Goal: Task Accomplishment & Management: Manage account settings

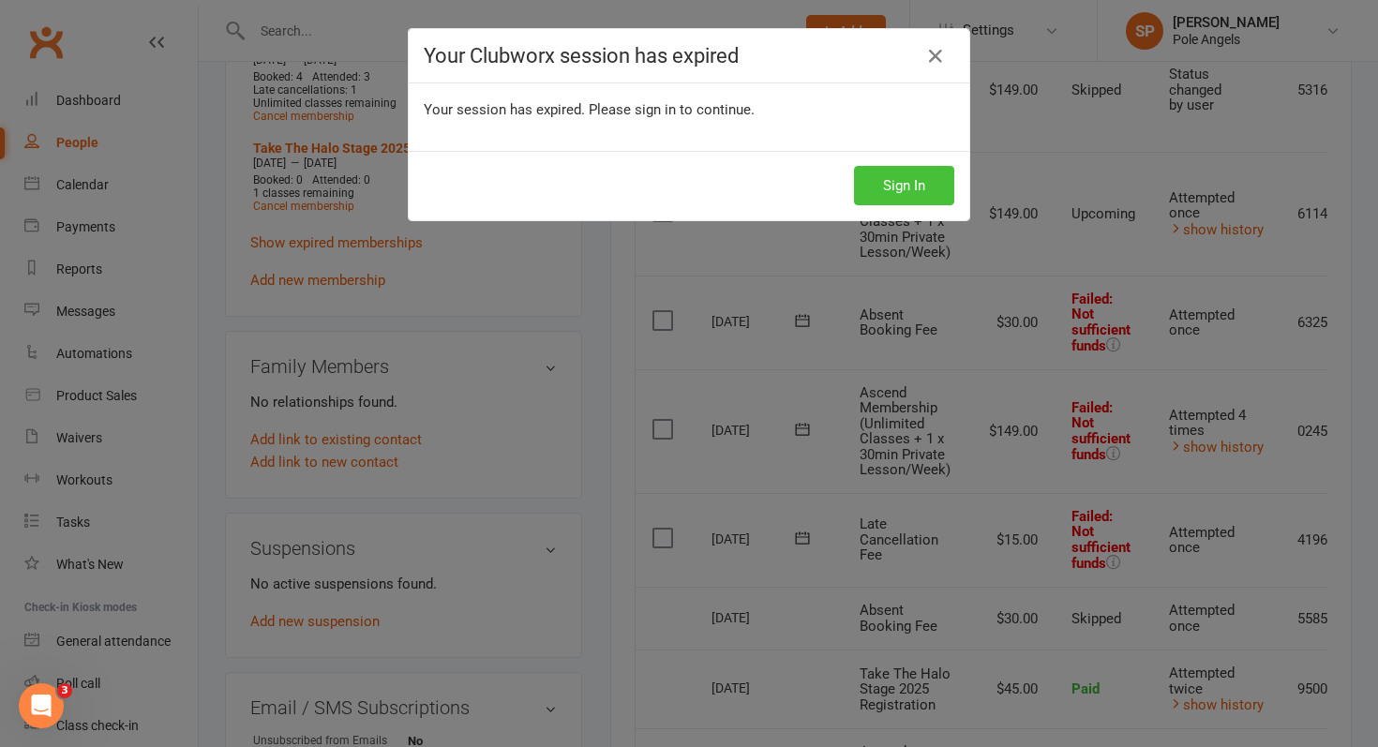
click at [911, 179] on button "Sign In" at bounding box center [904, 185] width 100 height 39
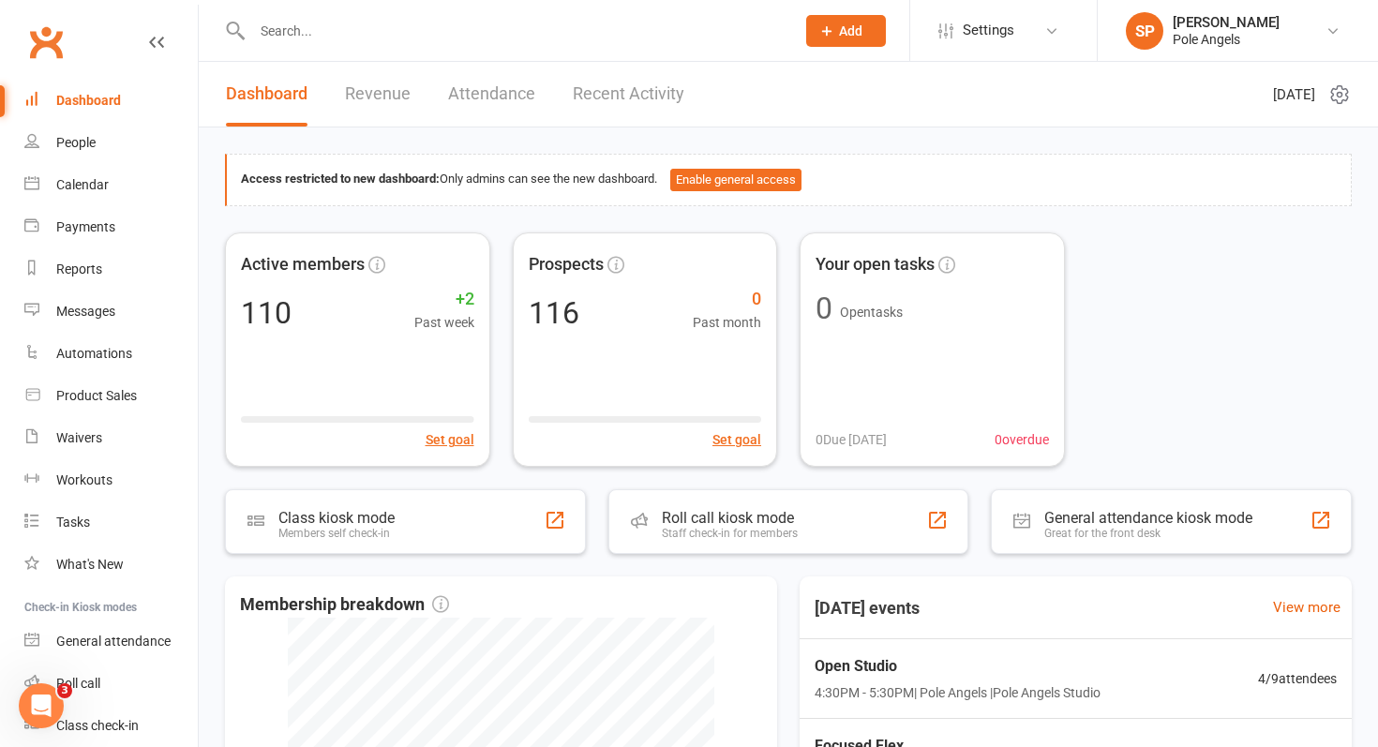
click at [307, 20] on input "text" at bounding box center [513, 31] width 535 height 26
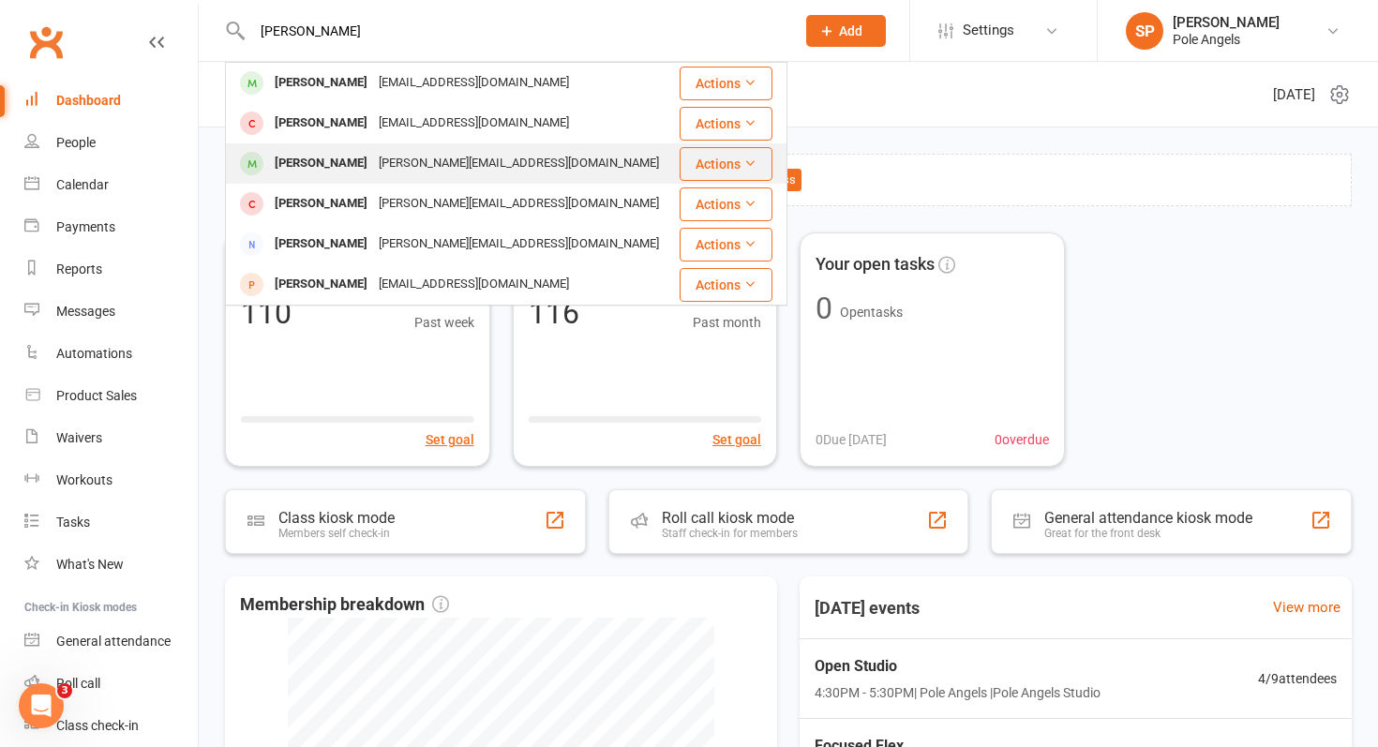
type input "[PERSON_NAME]"
click at [260, 160] on span at bounding box center [251, 163] width 23 height 23
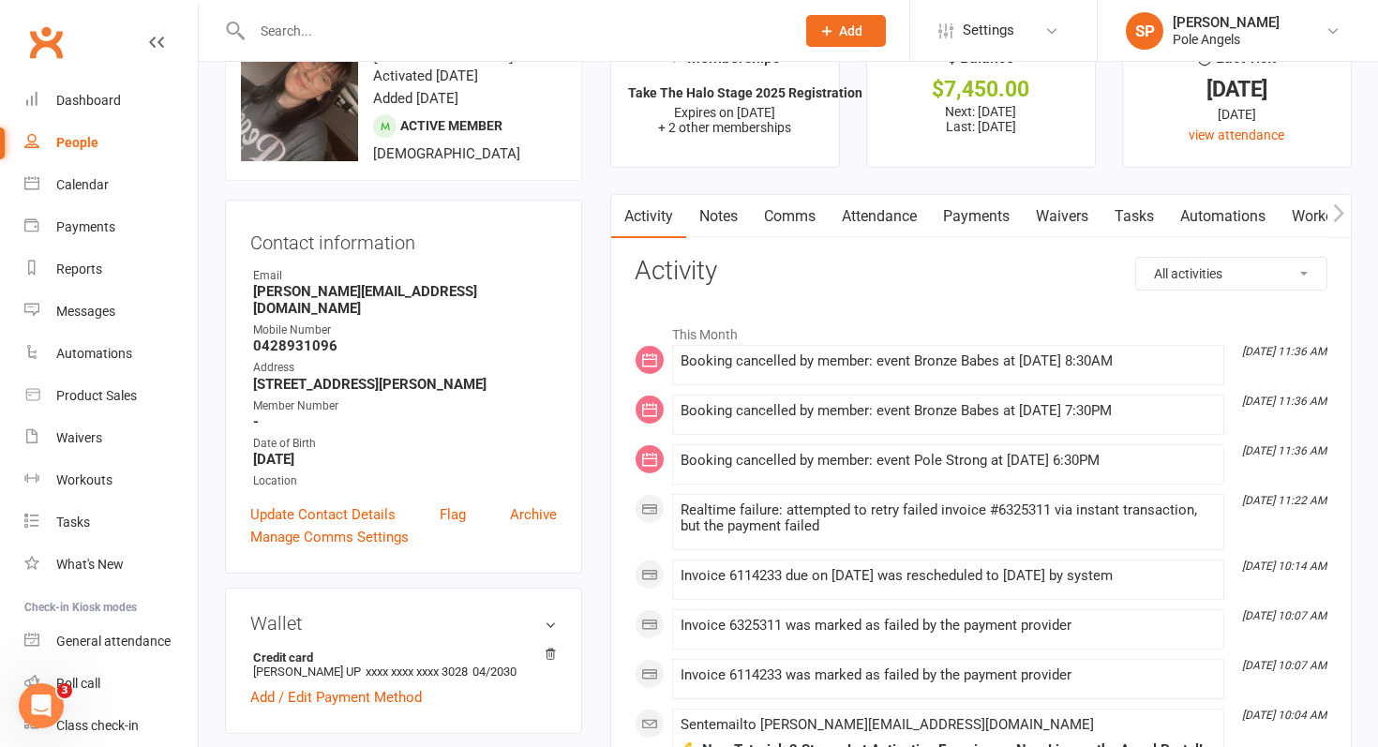
scroll to position [59, 0]
click at [997, 215] on link "Payments" at bounding box center [976, 217] width 93 height 43
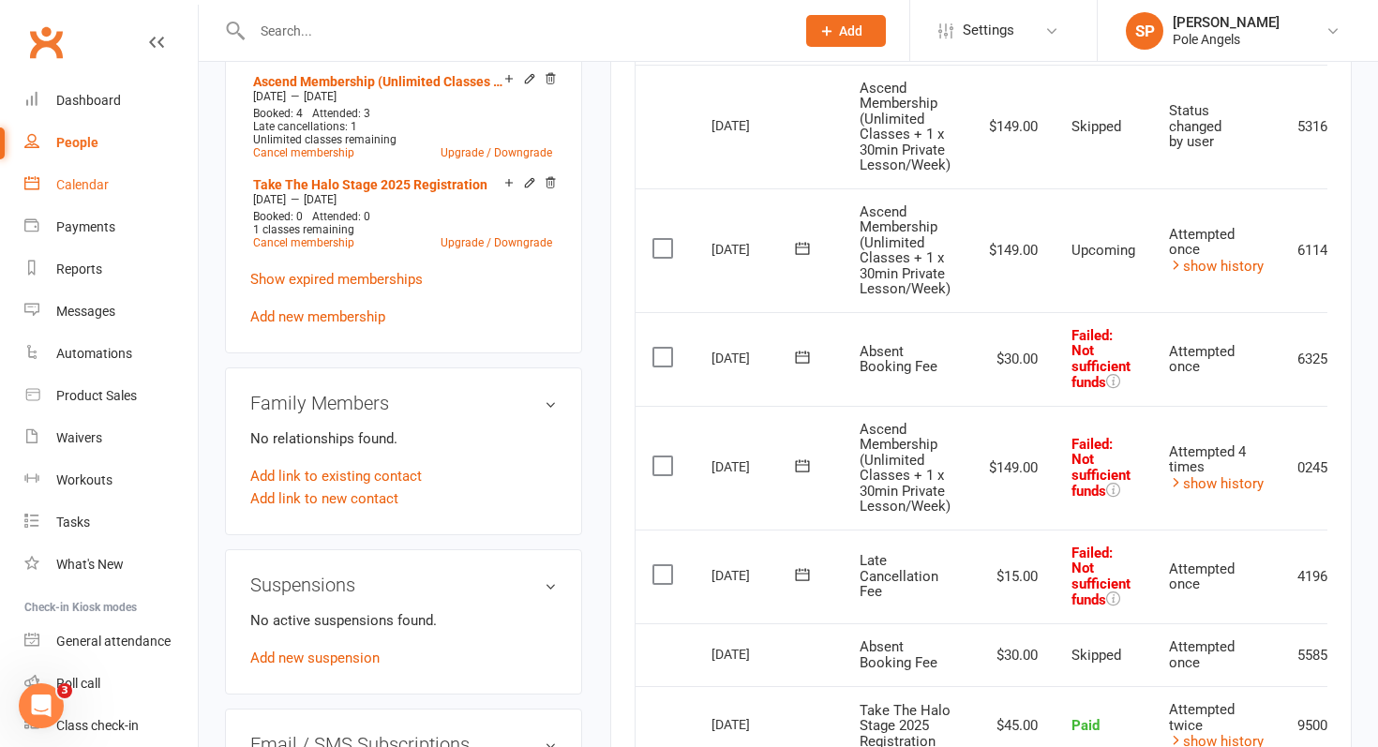
click at [65, 198] on link "Calendar" at bounding box center [110, 185] width 173 height 42
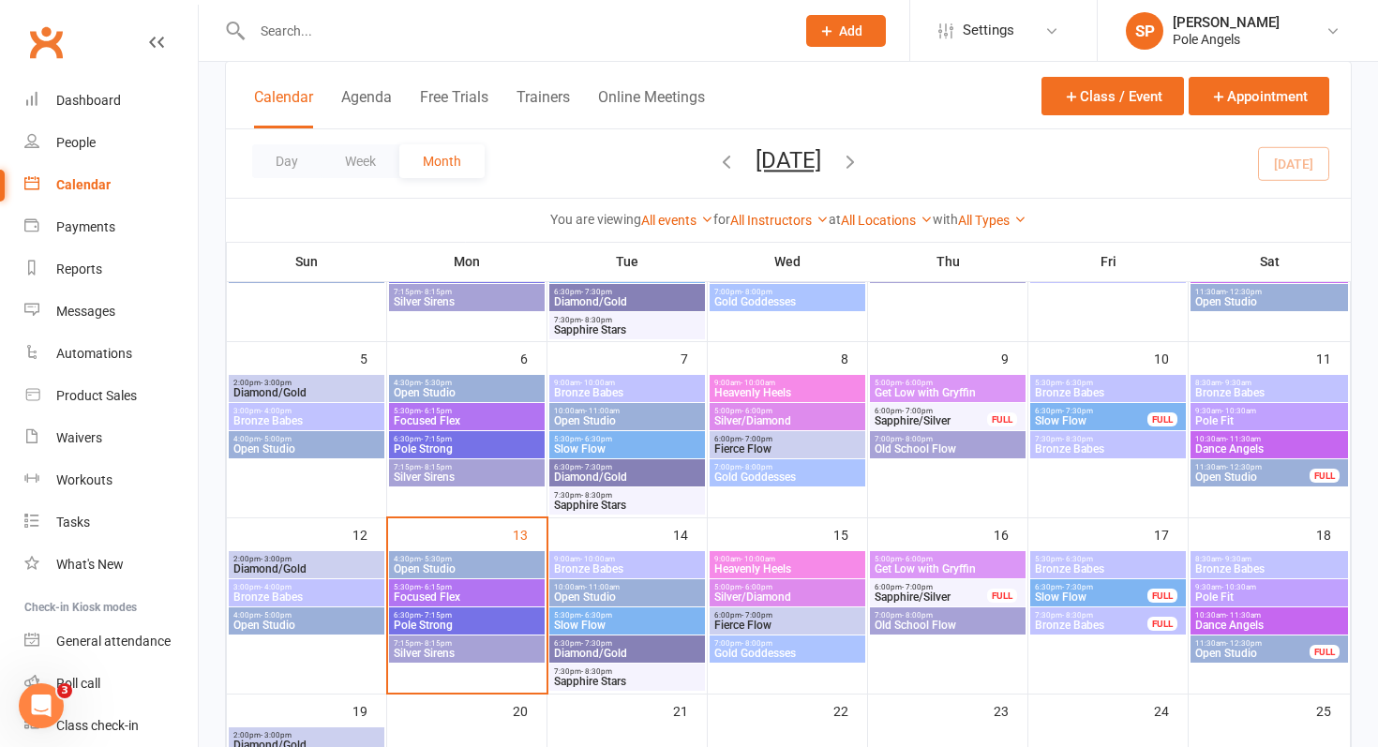
scroll to position [196, 0]
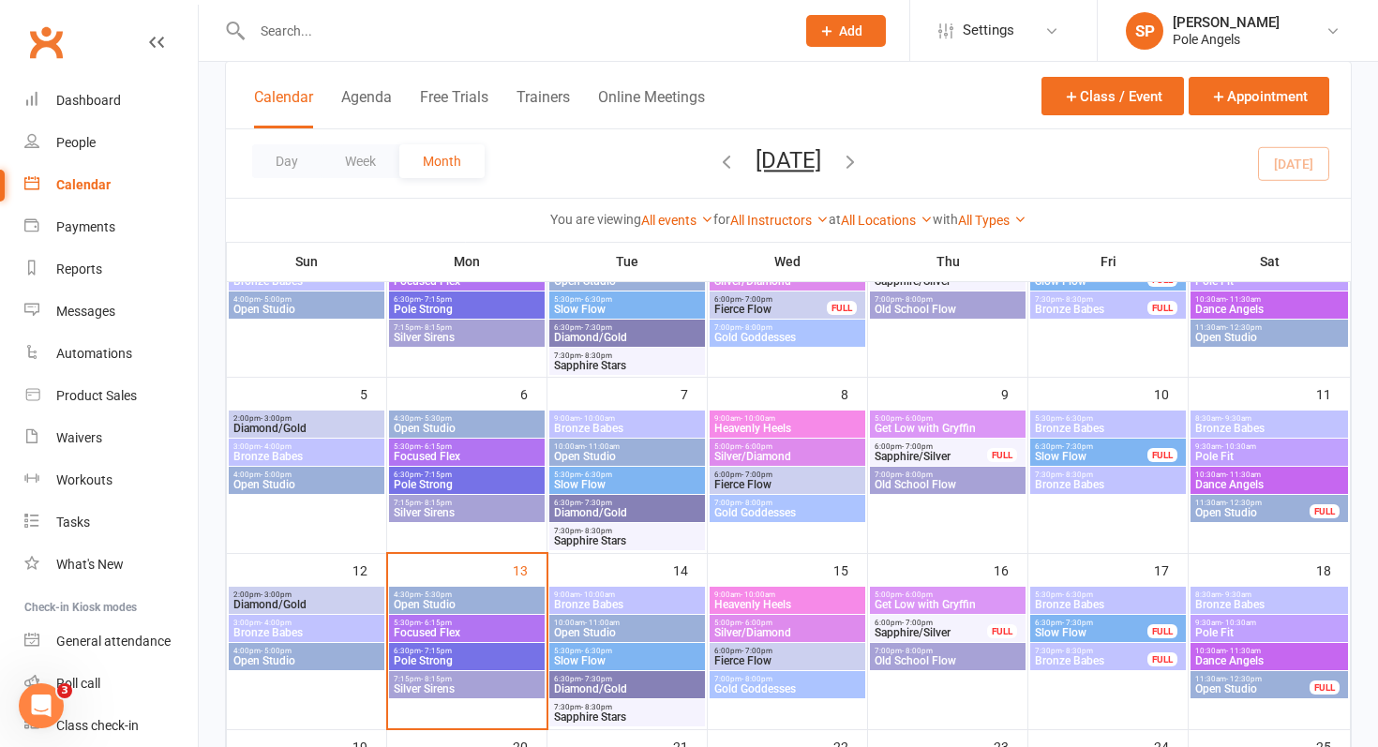
click at [665, 422] on span "9:00am - 10:00am" at bounding box center [627, 418] width 148 height 8
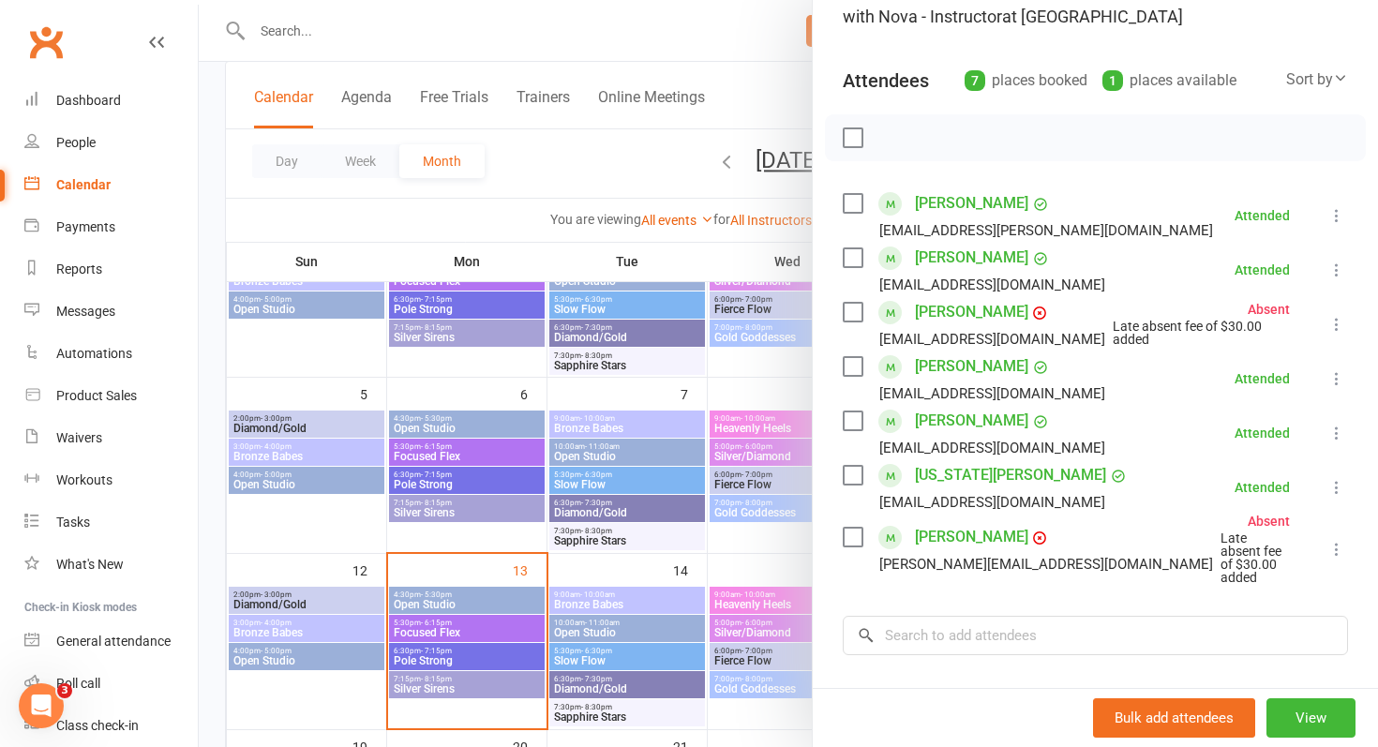
scroll to position [164, 0]
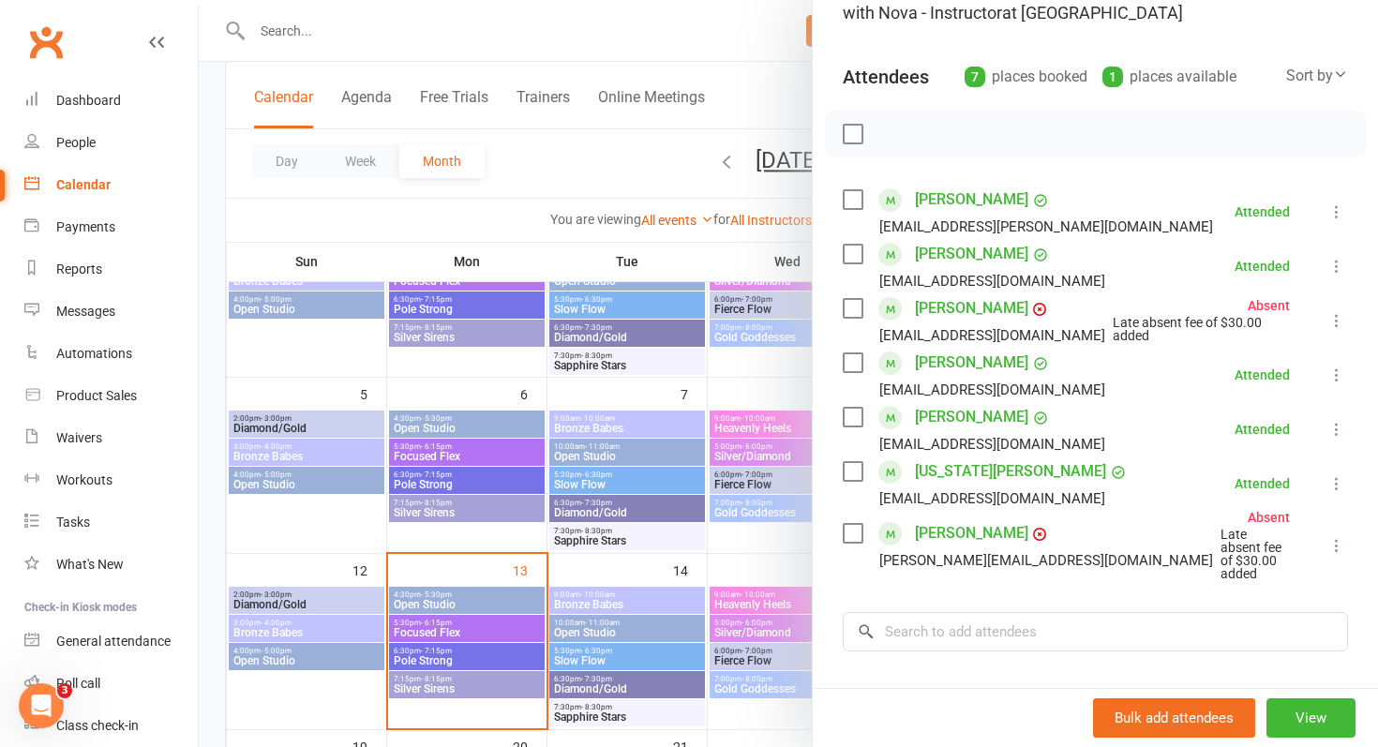
click at [760, 430] on div at bounding box center [788, 373] width 1179 height 747
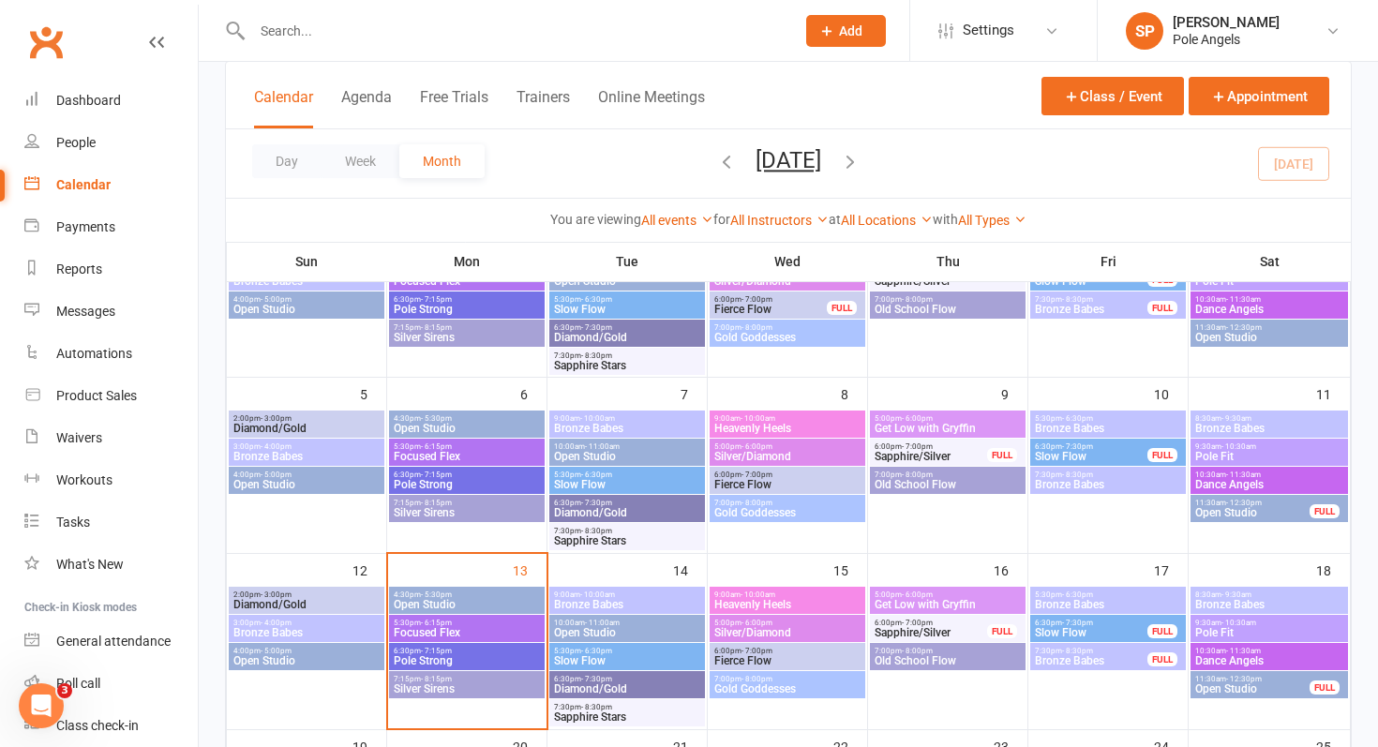
click at [760, 430] on span "Heavenly Heels" at bounding box center [787, 428] width 148 height 11
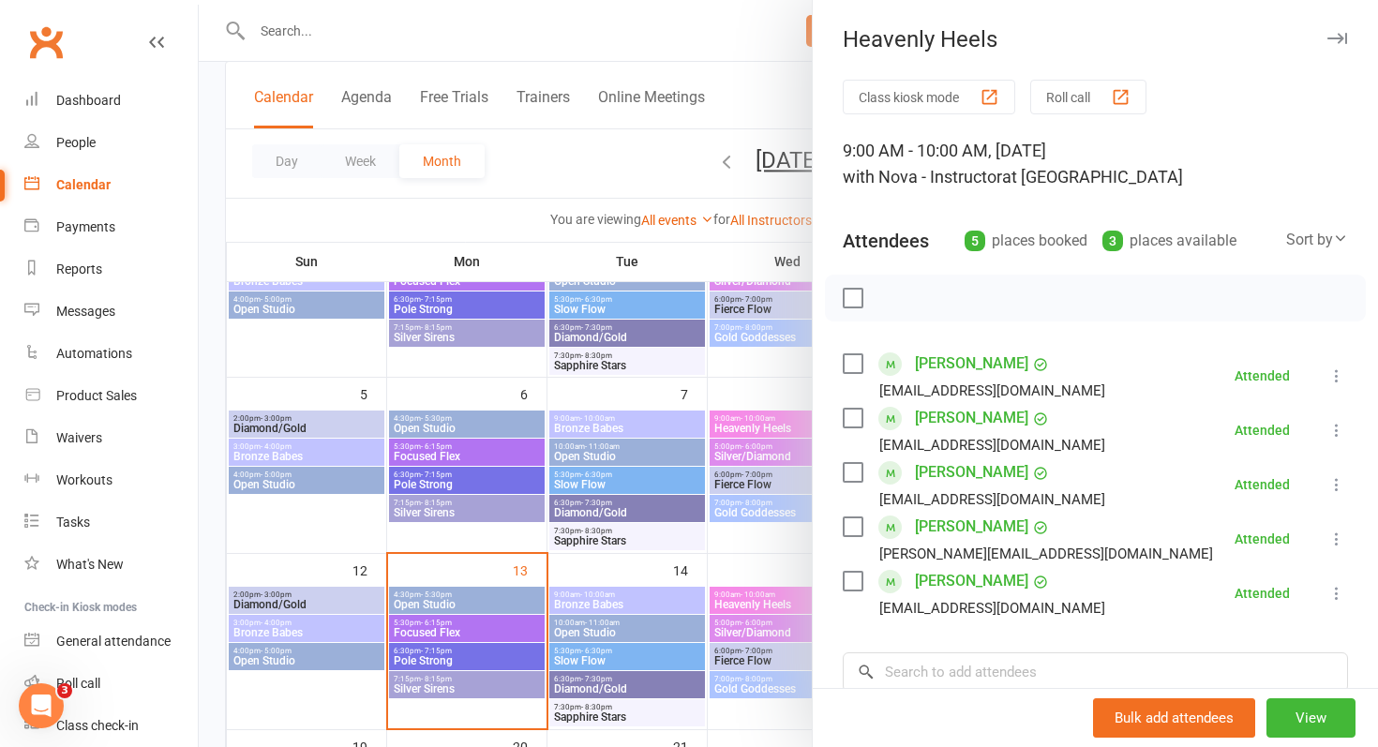
click at [620, 424] on div at bounding box center [788, 373] width 1179 height 747
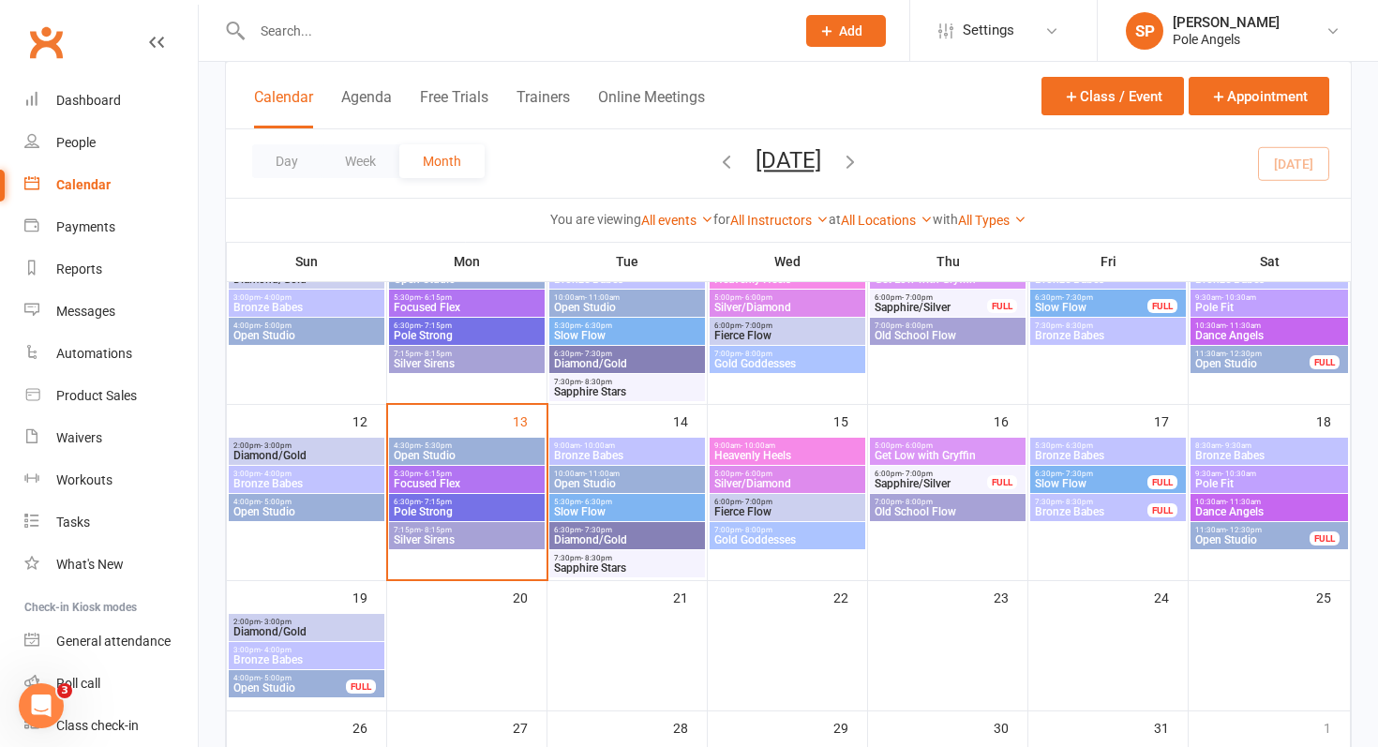
scroll to position [346, 0]
click at [94, 222] on div "Payments" at bounding box center [85, 226] width 59 height 15
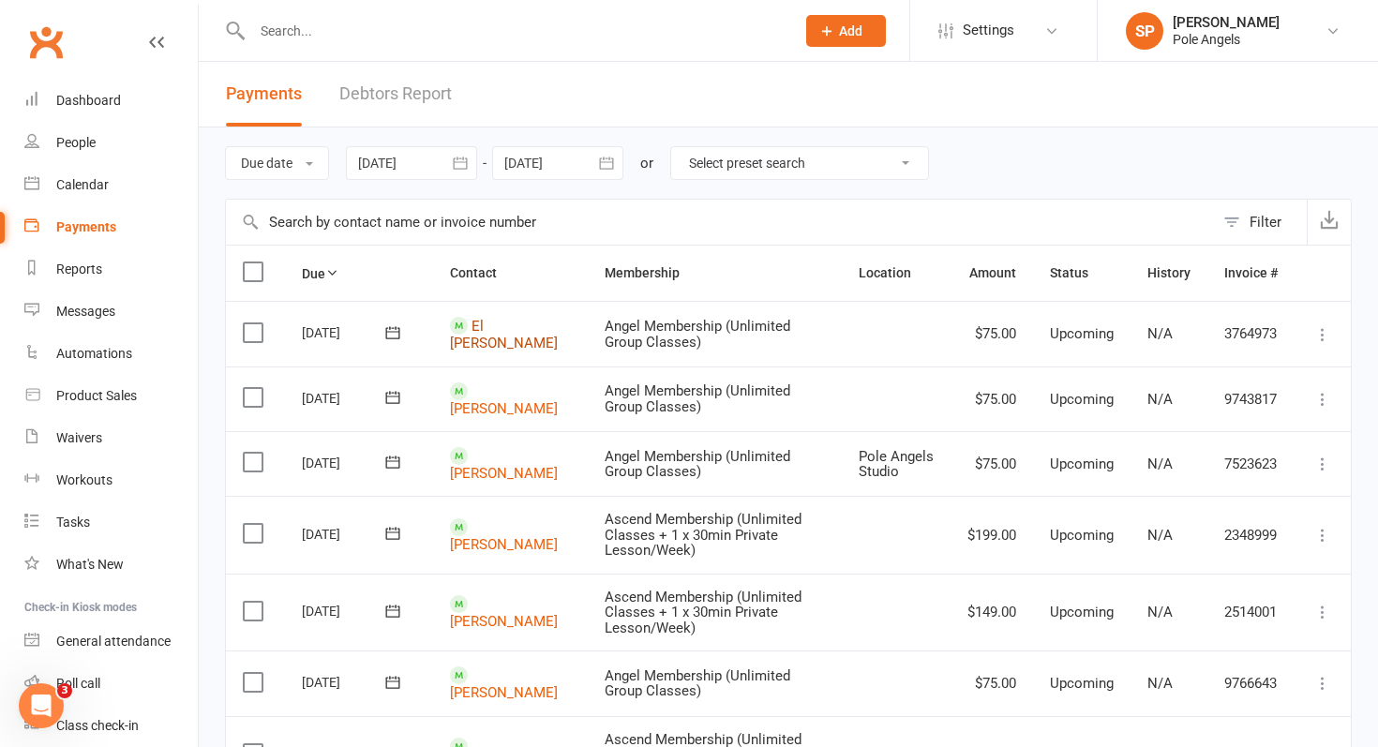
click at [504, 335] on link "El [PERSON_NAME]" at bounding box center [504, 335] width 108 height 35
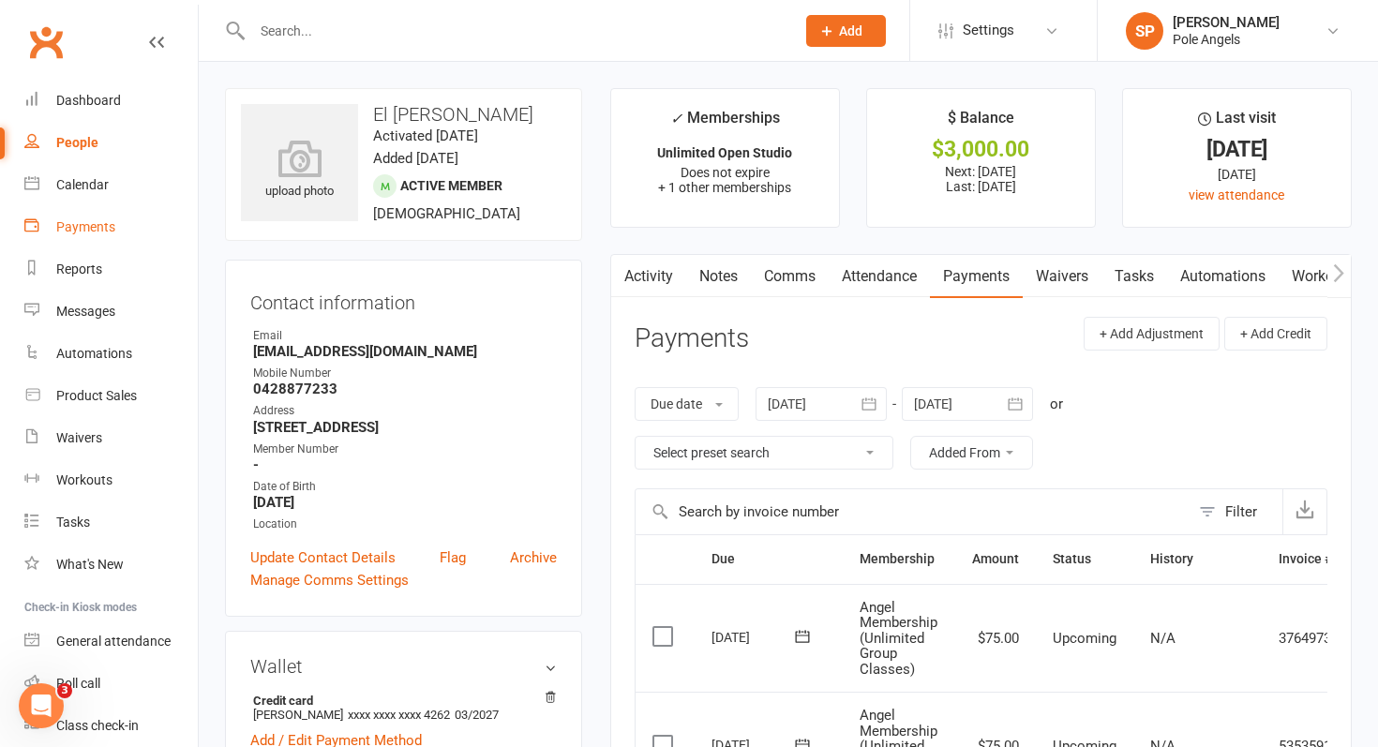
click at [75, 231] on div "Payments" at bounding box center [85, 226] width 59 height 15
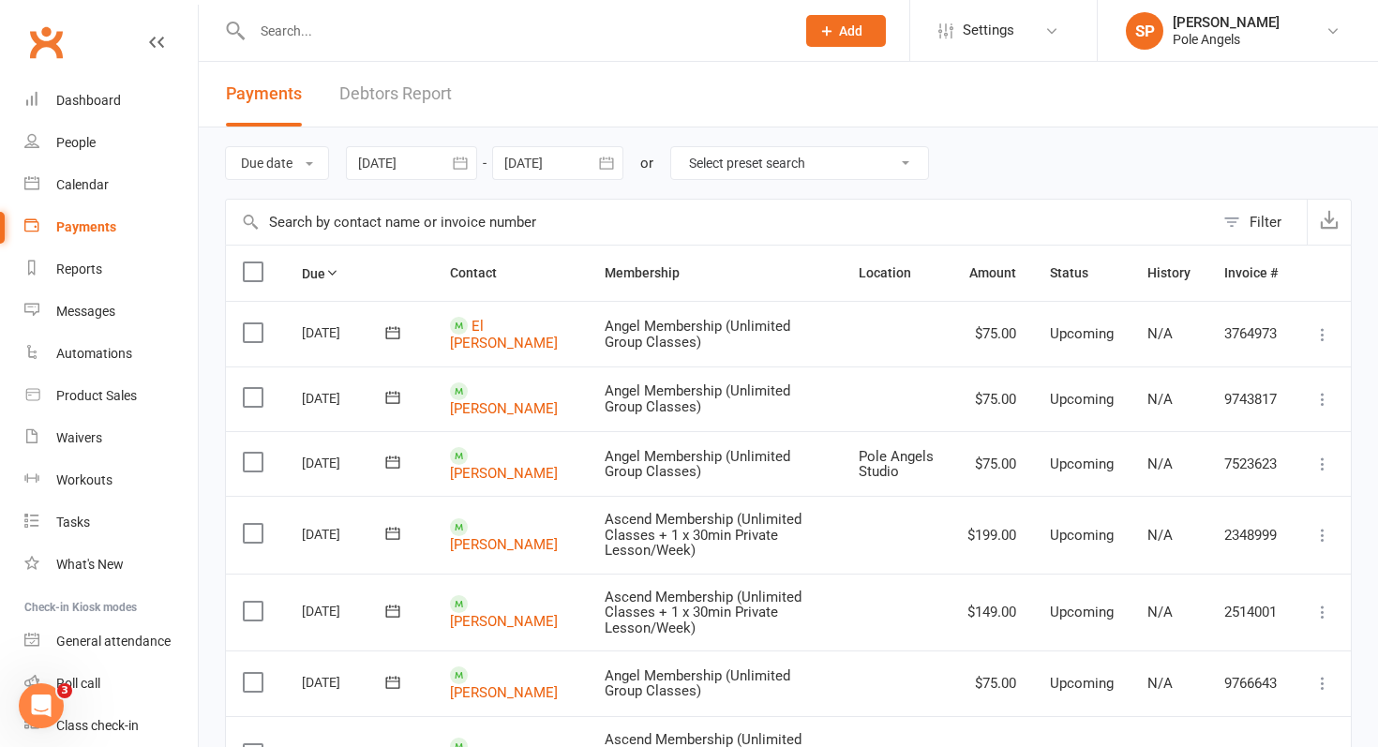
click at [709, 161] on select "Select preset search All failures All skipped payments All pending payments Suc…" at bounding box center [799, 163] width 257 height 32
select select "0"
click at [685, 147] on select "Select preset search All failures All skipped payments All pending payments Suc…" at bounding box center [799, 163] width 257 height 32
type input "[DATE]"
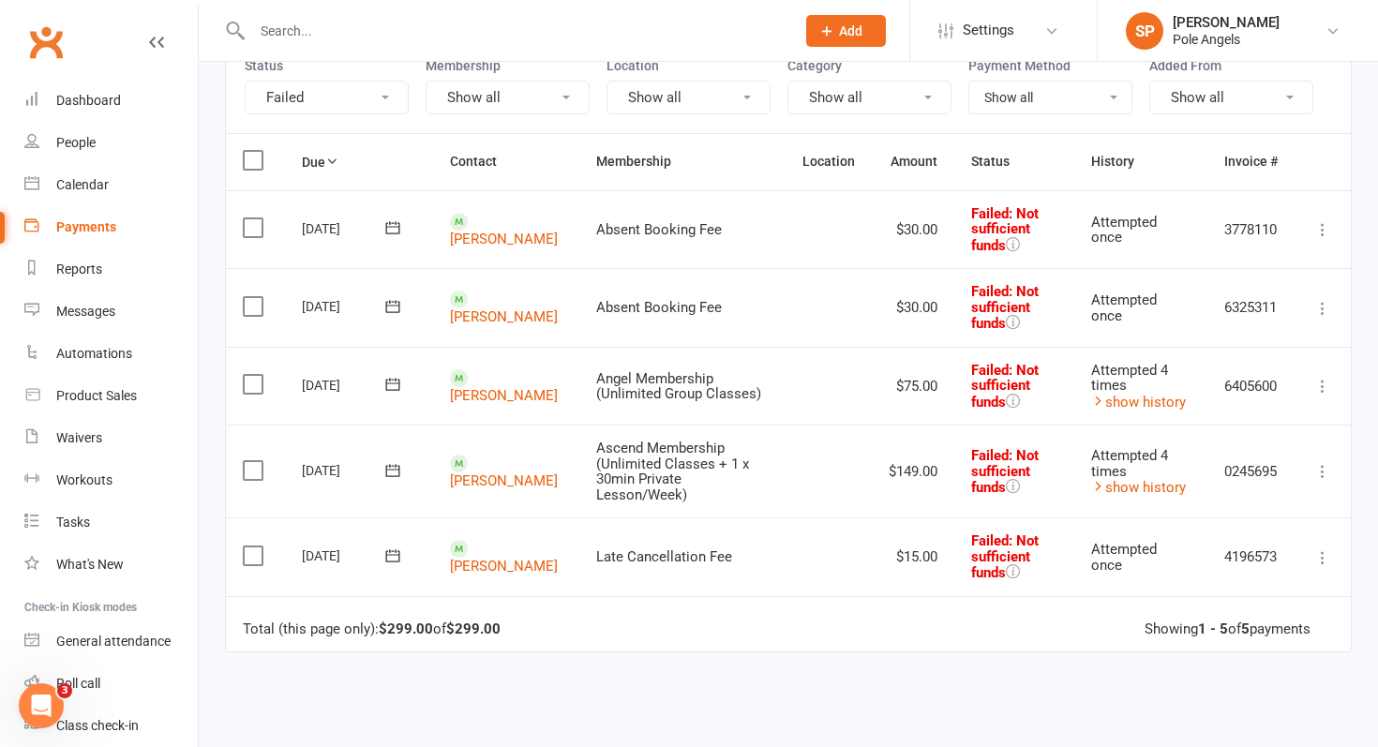
scroll to position [198, 0]
click at [1322, 391] on icon at bounding box center [1322, 385] width 19 height 19
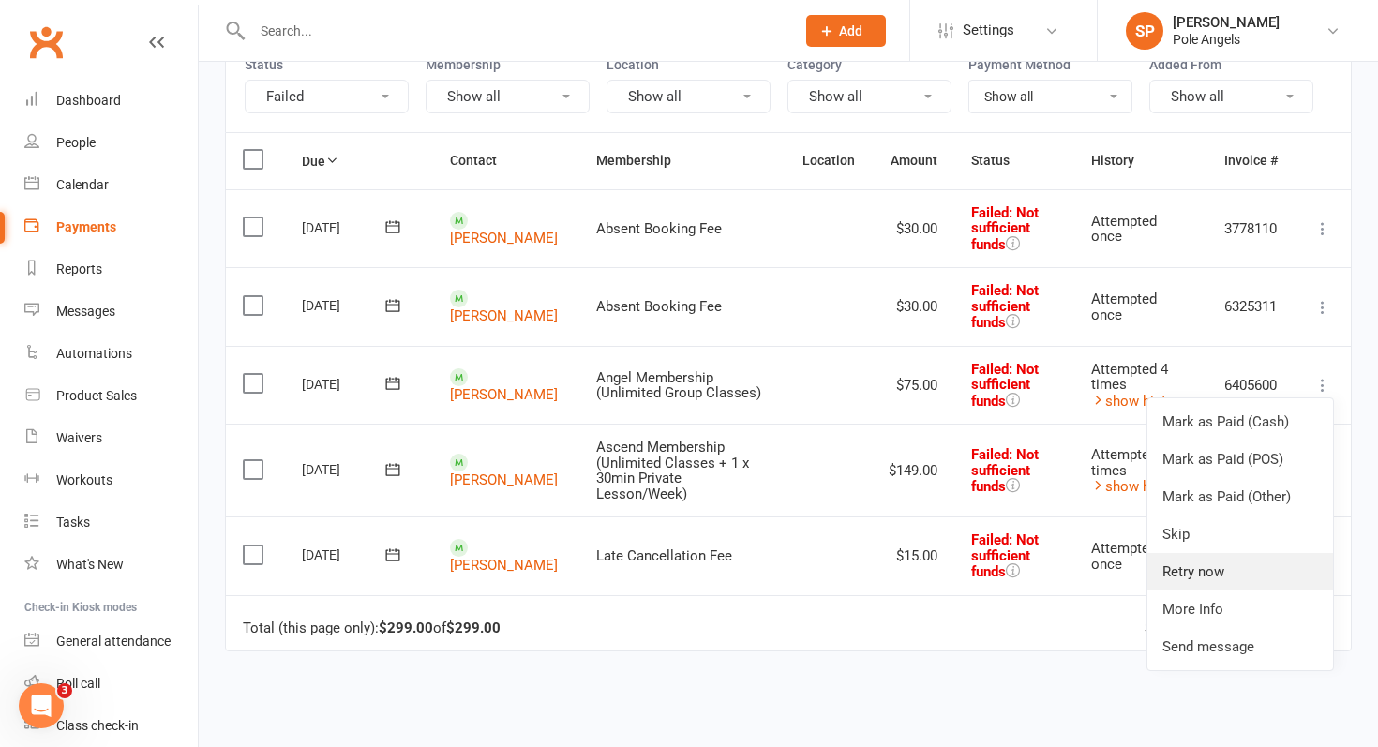
click at [1184, 572] on link "Retry now" at bounding box center [1240, 571] width 186 height 37
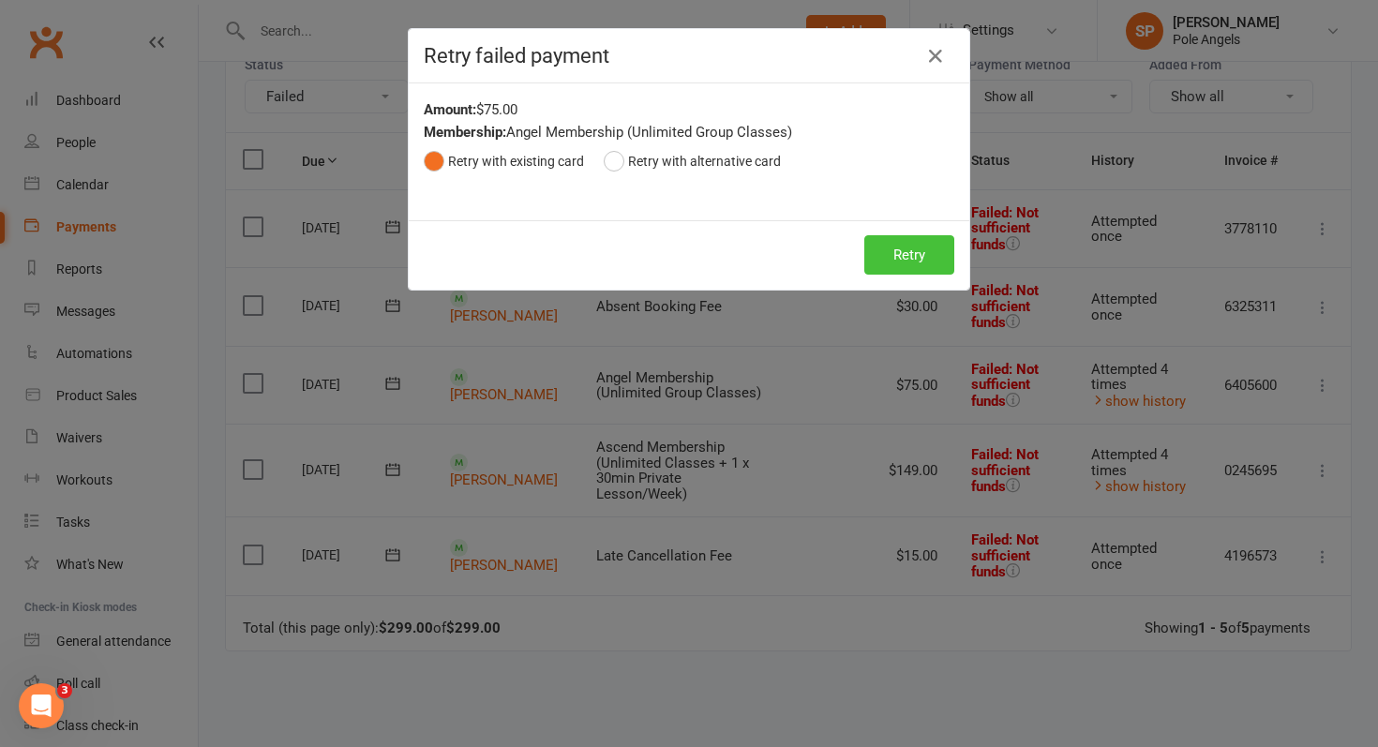
click at [888, 258] on button "Retry" at bounding box center [909, 254] width 90 height 39
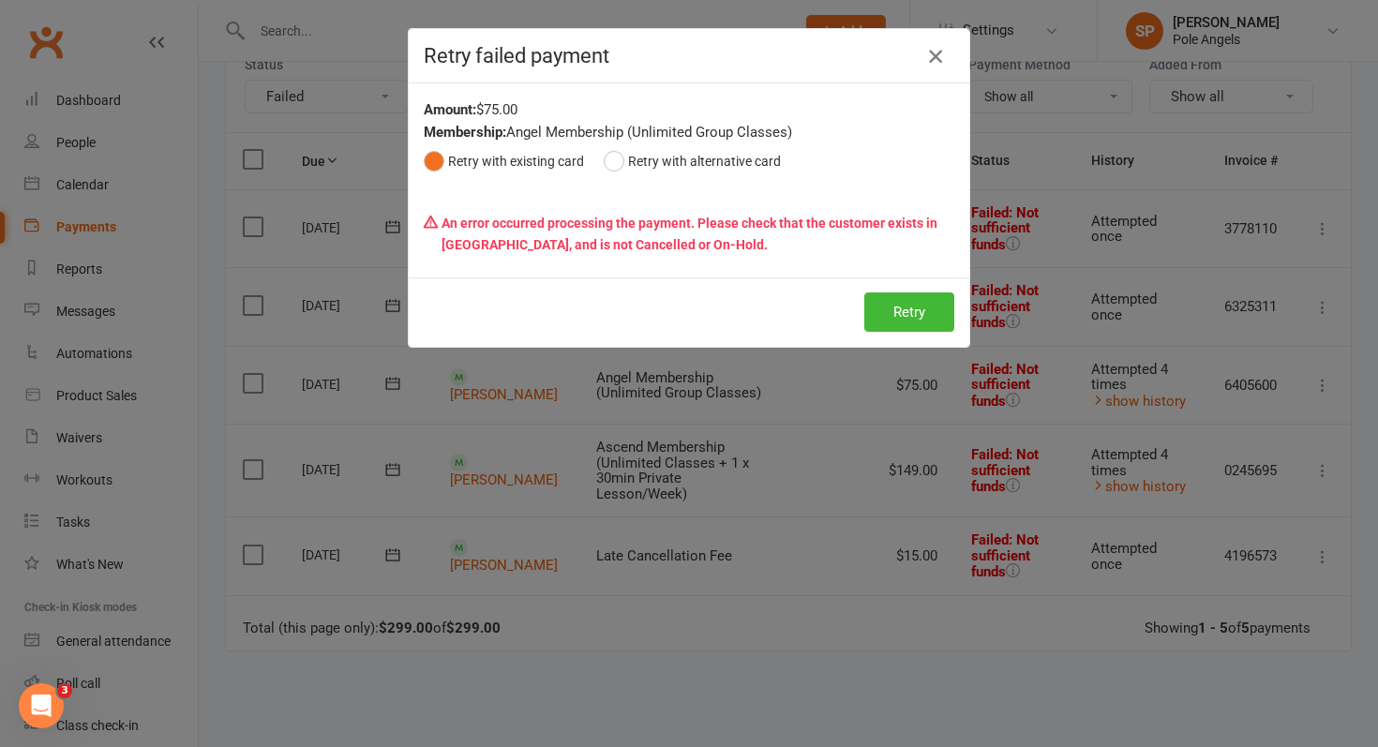
click at [942, 53] on icon "button" at bounding box center [935, 56] width 22 height 22
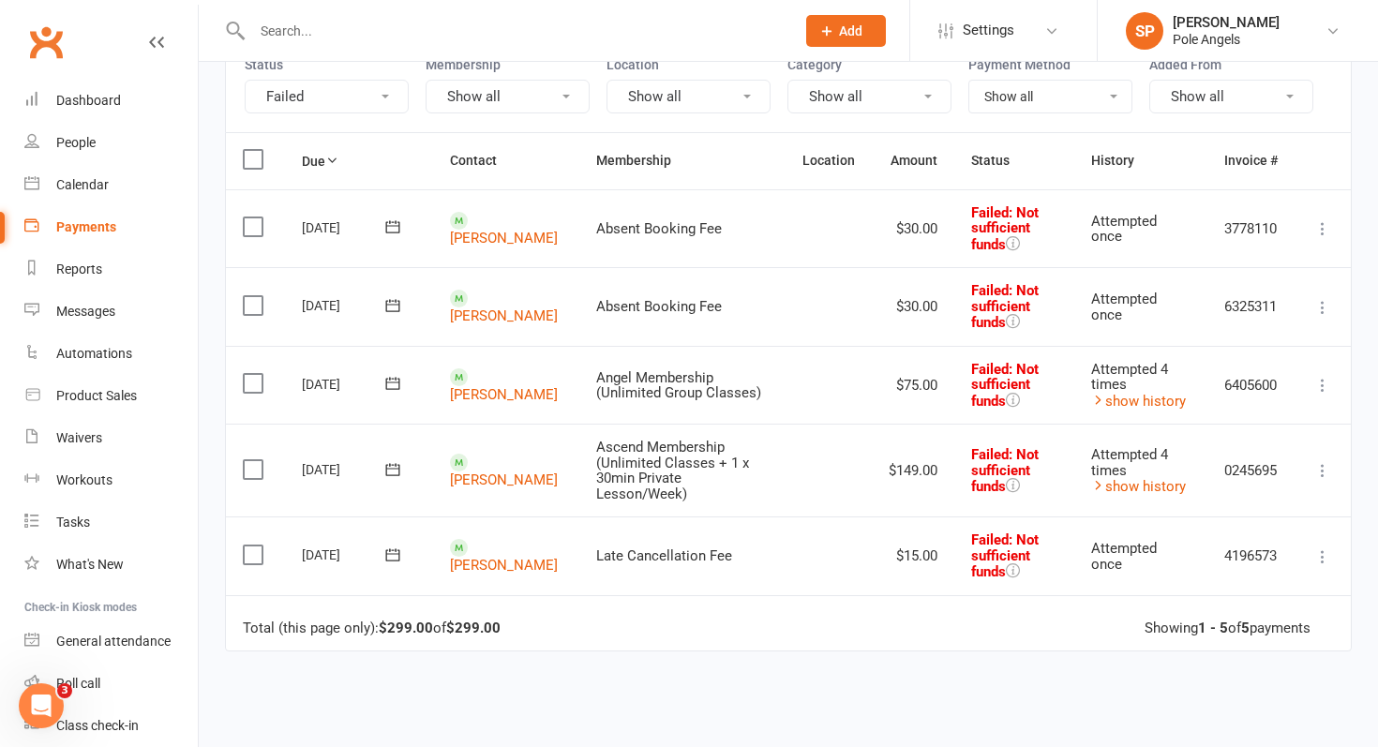
click at [1323, 313] on icon at bounding box center [1322, 307] width 19 height 19
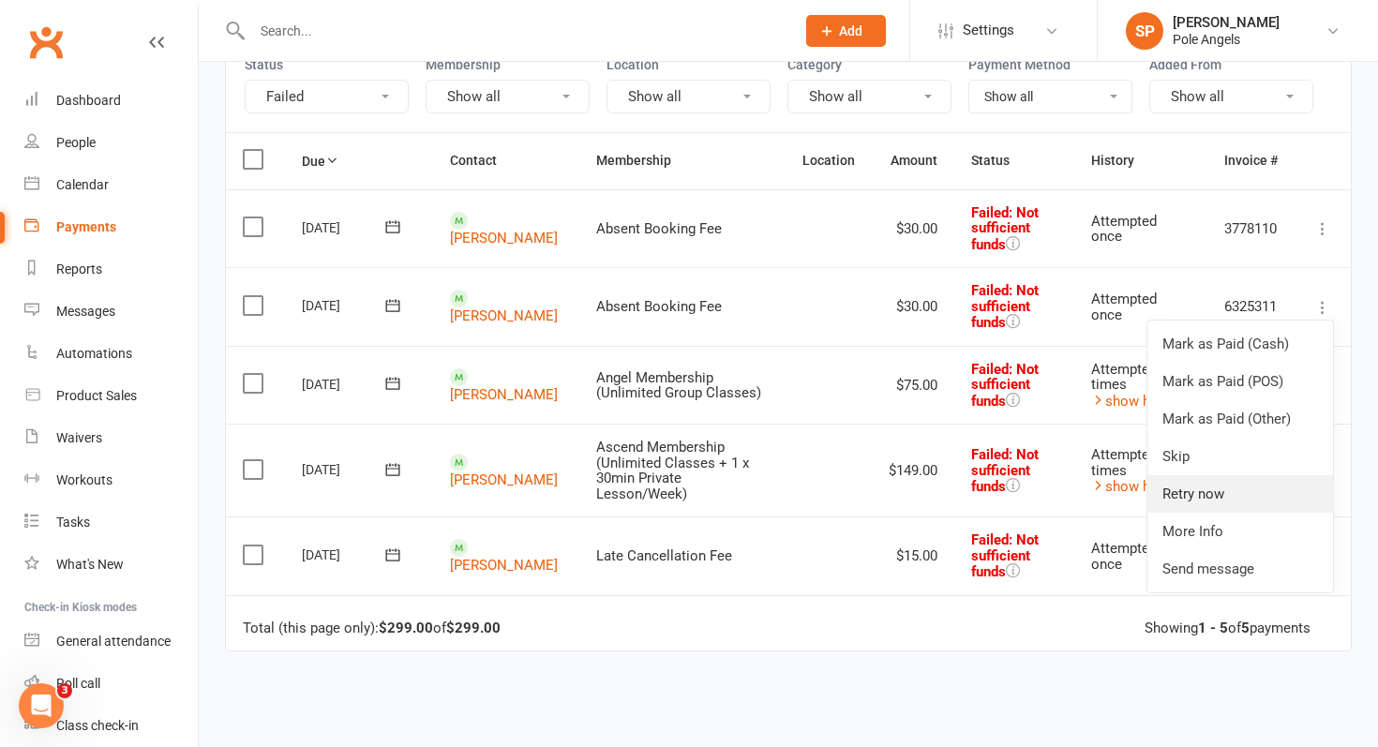
click at [1155, 484] on link "Retry now" at bounding box center [1240, 493] width 186 height 37
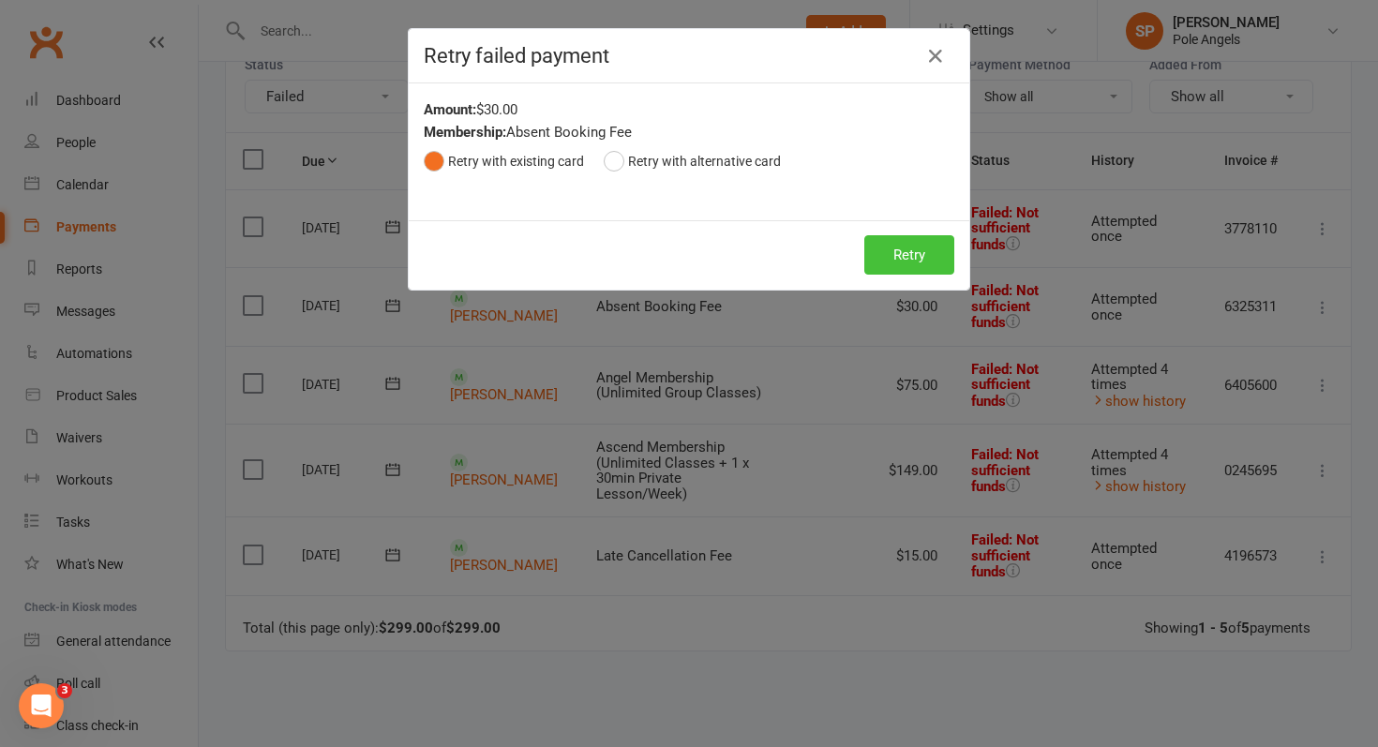
click at [923, 261] on button "Retry" at bounding box center [909, 254] width 90 height 39
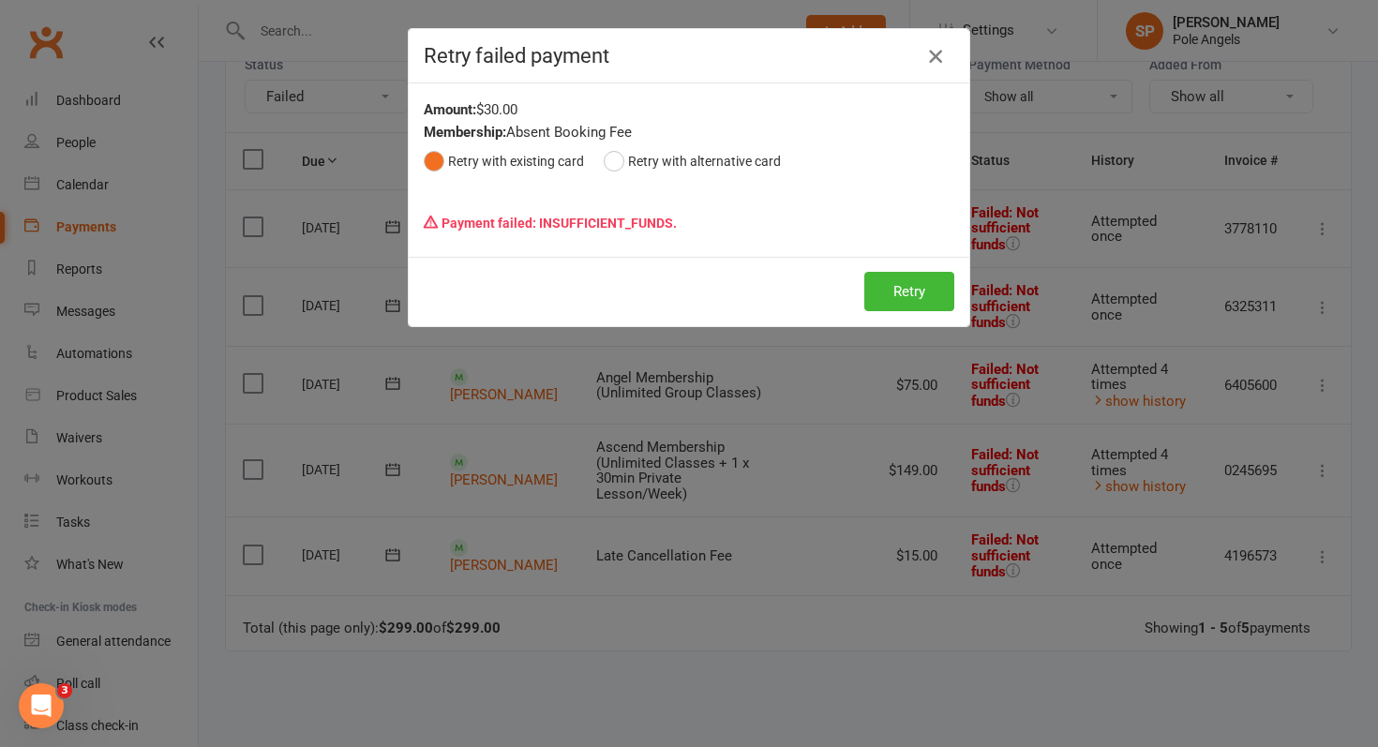
click at [941, 41] on div "Retry failed payment" at bounding box center [689, 56] width 560 height 54
click at [935, 67] on icon "button" at bounding box center [935, 56] width 22 height 22
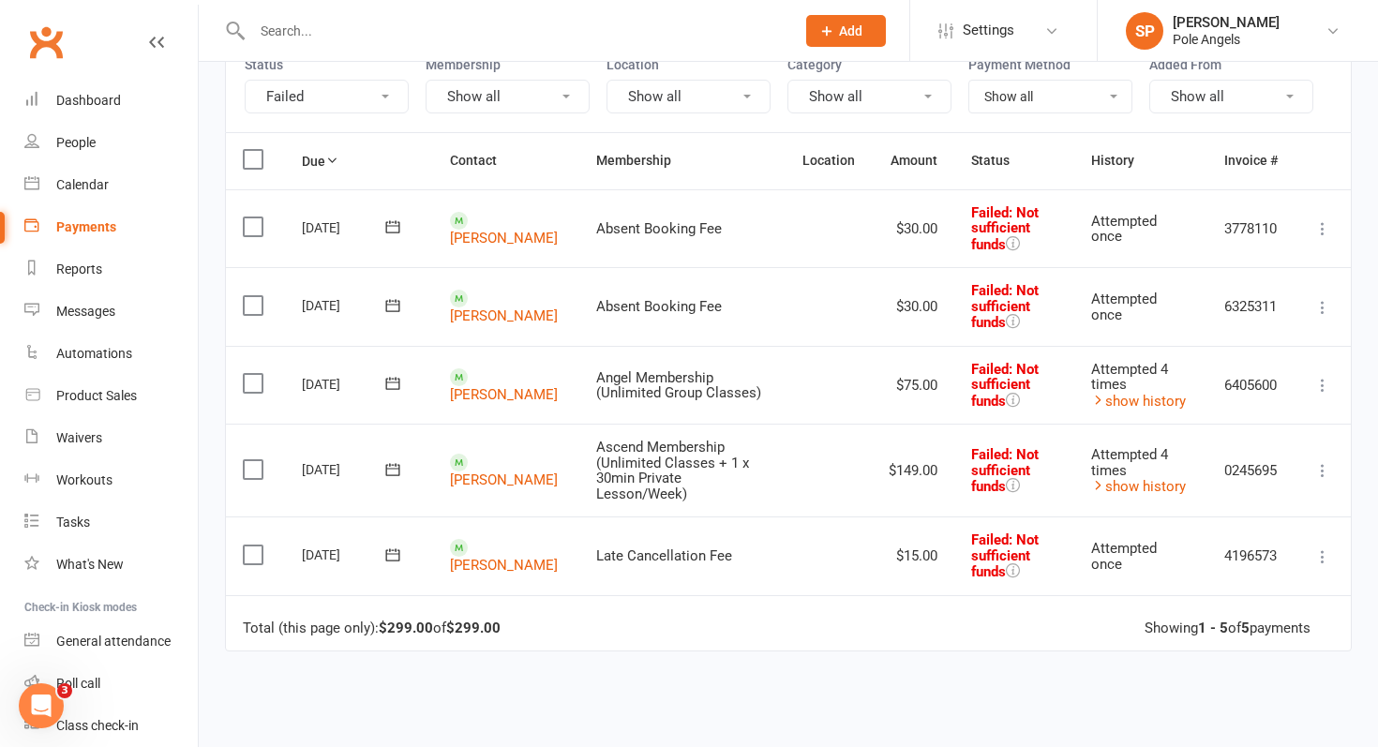
click at [1320, 227] on icon at bounding box center [1322, 228] width 19 height 19
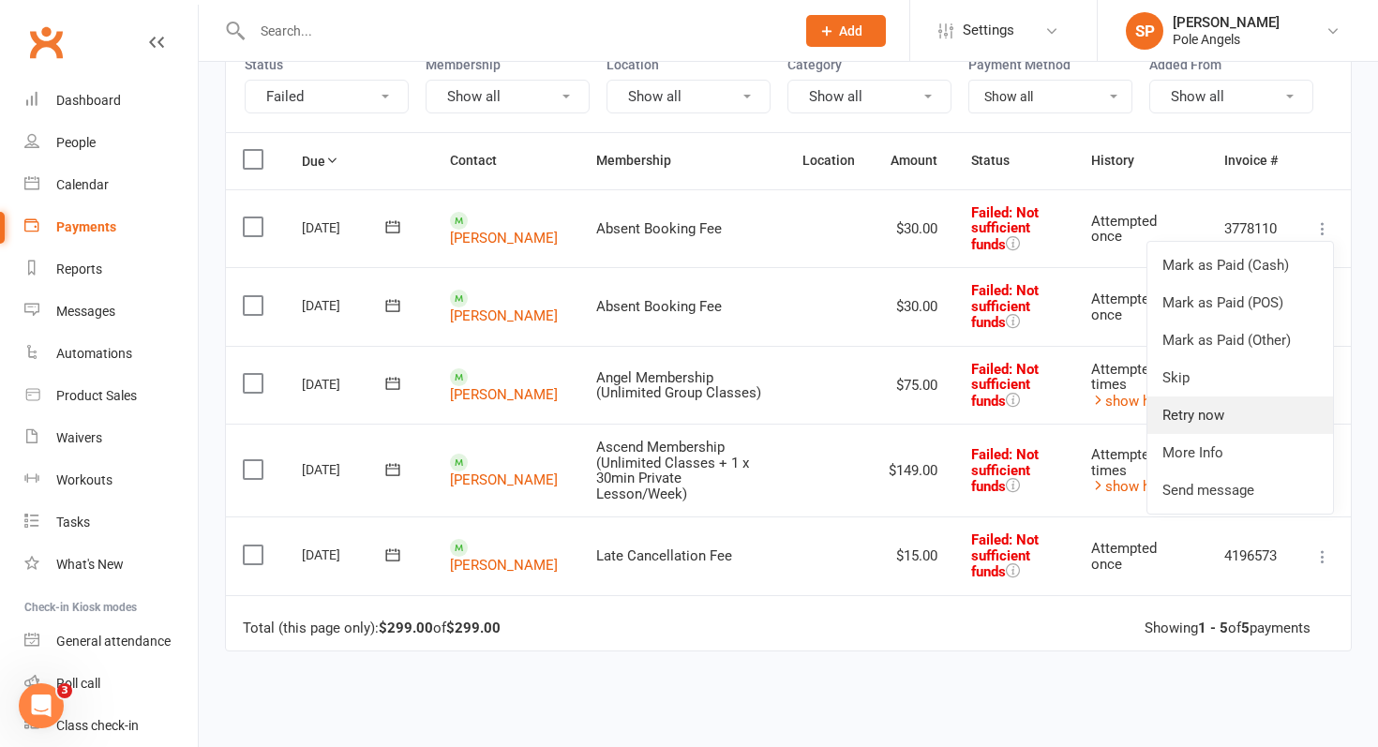
click at [1188, 404] on link "Retry now" at bounding box center [1240, 414] width 186 height 37
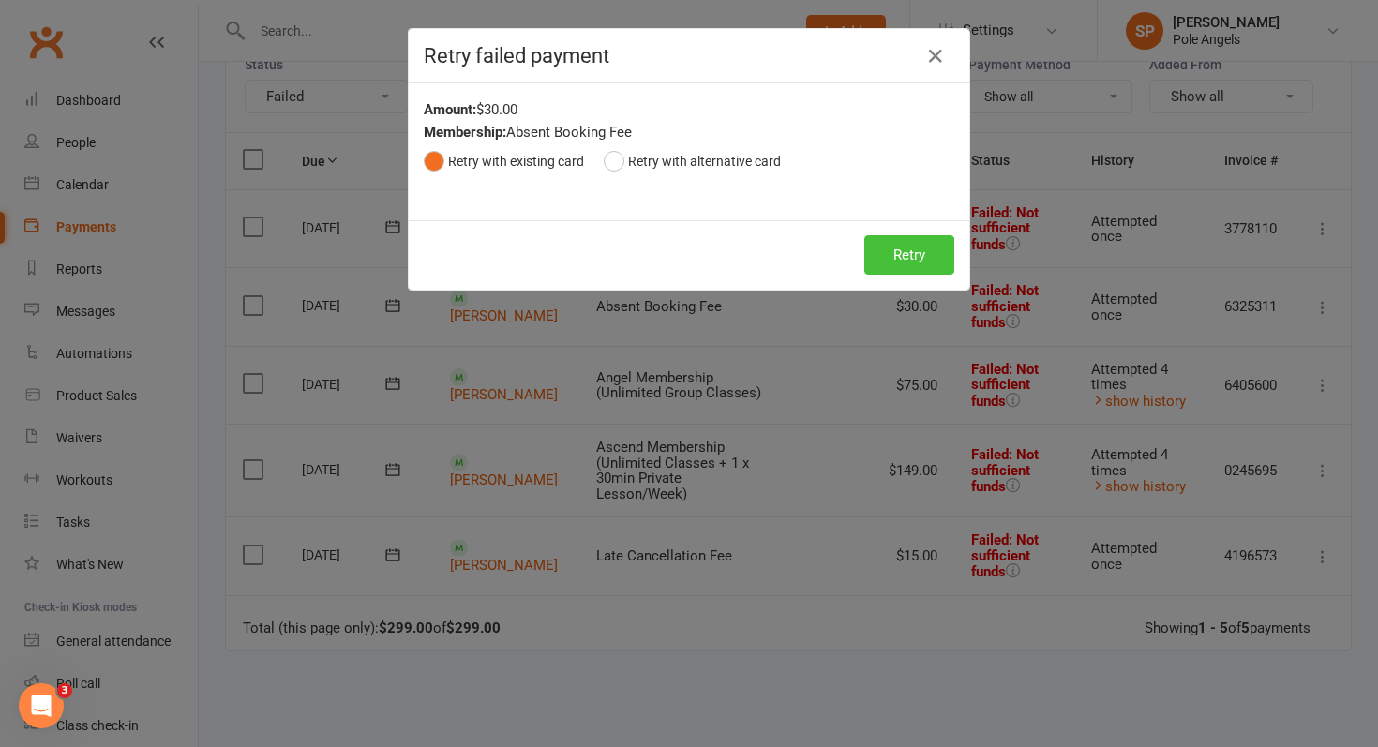
click at [920, 249] on button "Retry" at bounding box center [909, 254] width 90 height 39
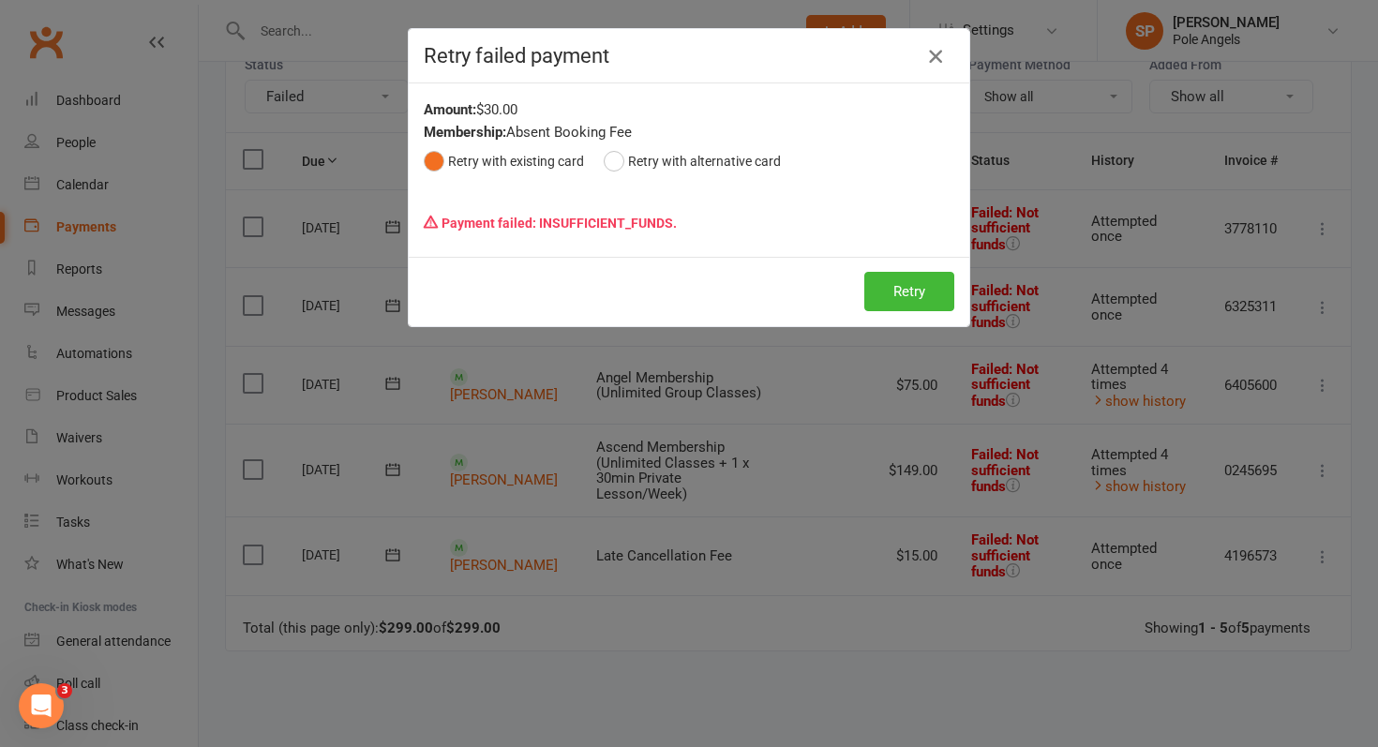
click at [939, 52] on icon "button" at bounding box center [935, 56] width 22 height 22
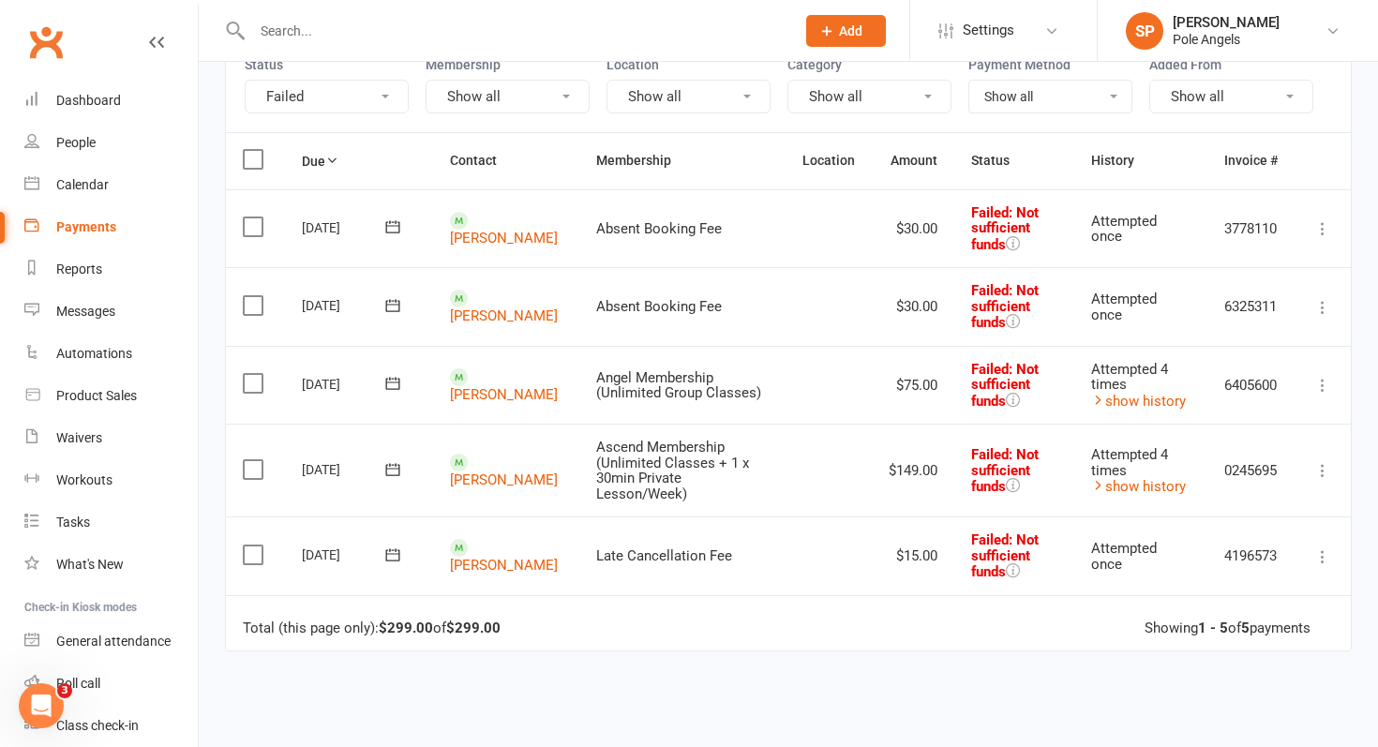
click at [461, 218] on span at bounding box center [459, 221] width 18 height 18
click at [491, 230] on link "[PERSON_NAME]" at bounding box center [504, 238] width 108 height 17
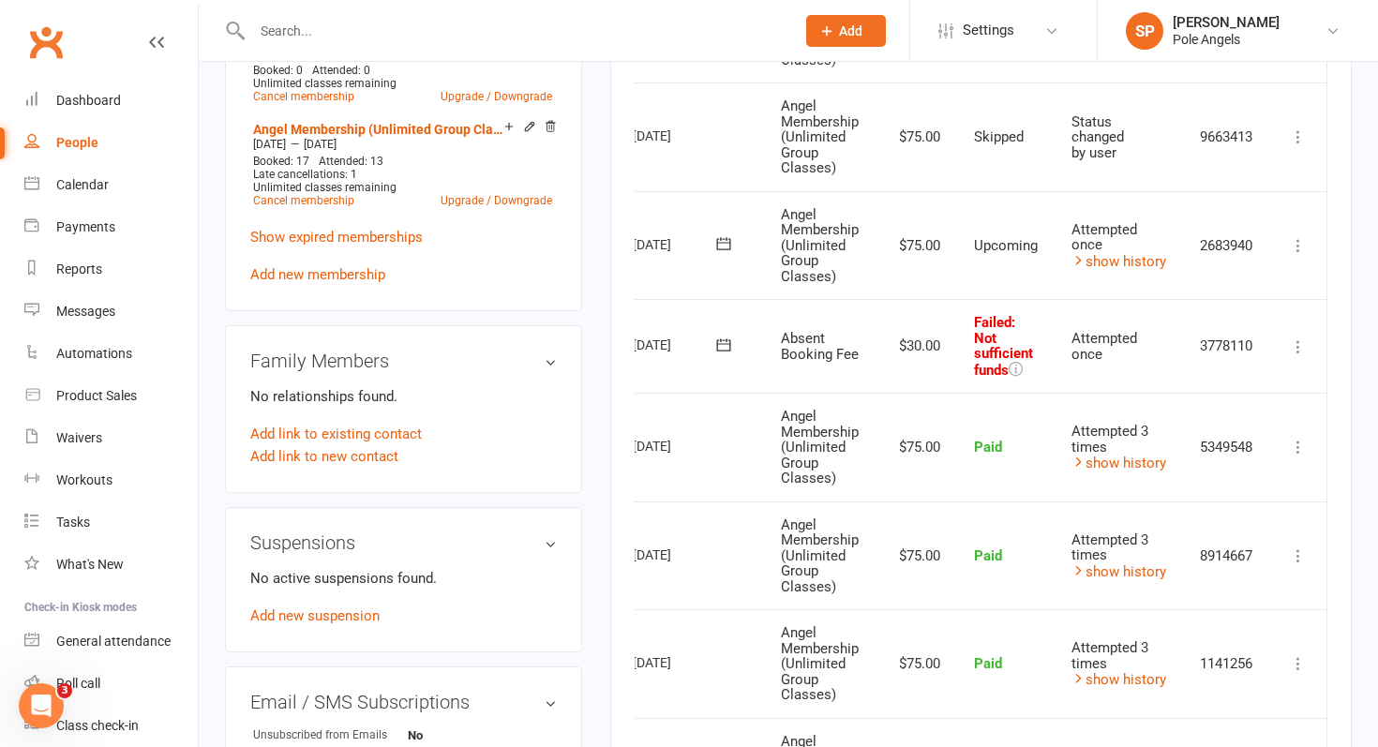
scroll to position [798, 0]
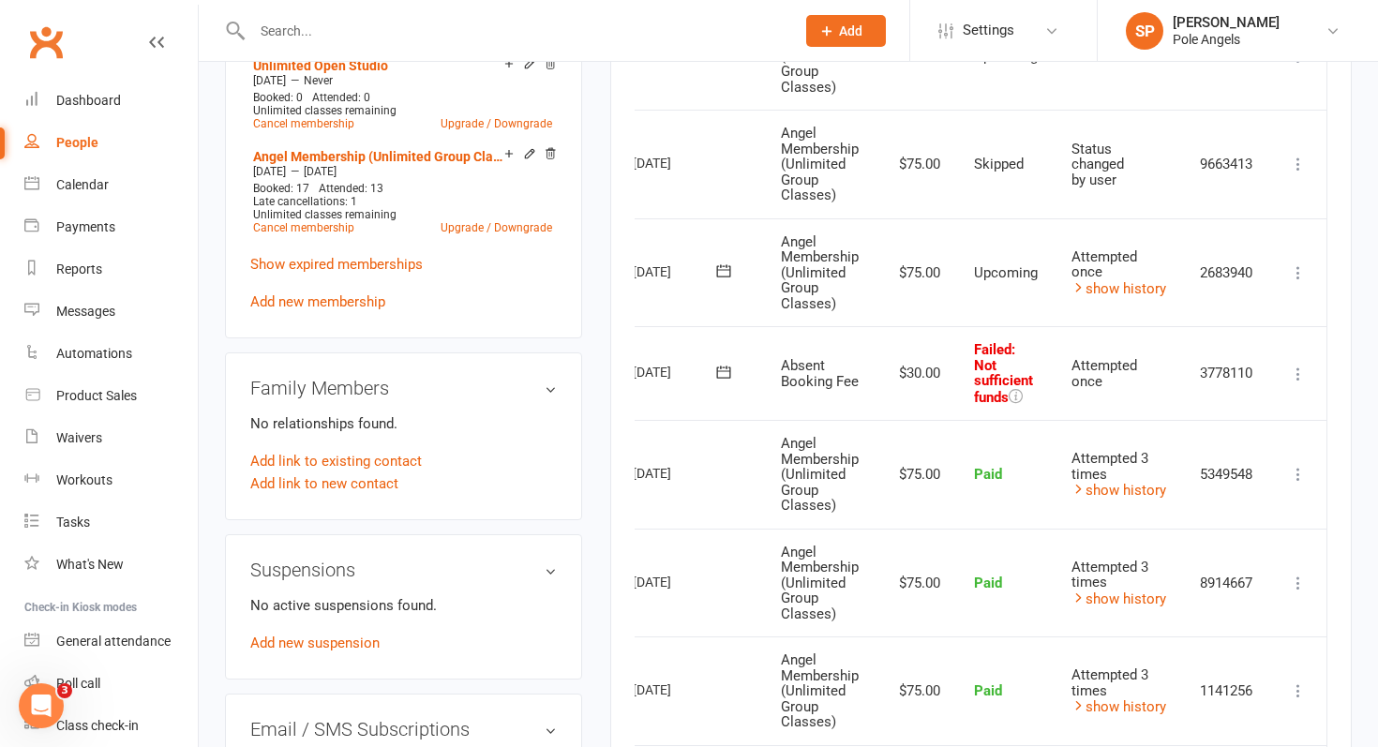
click at [1295, 268] on icon at bounding box center [1298, 272] width 19 height 19
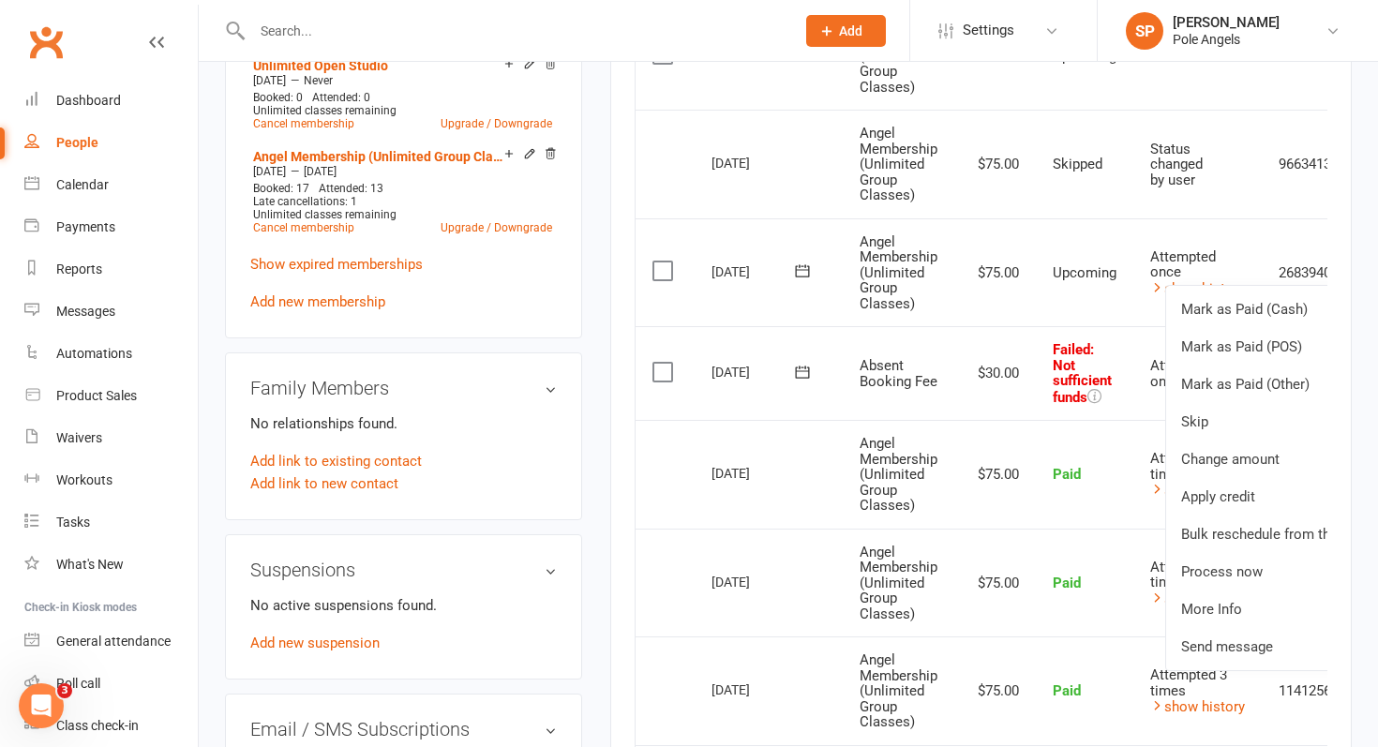
scroll to position [0, 82]
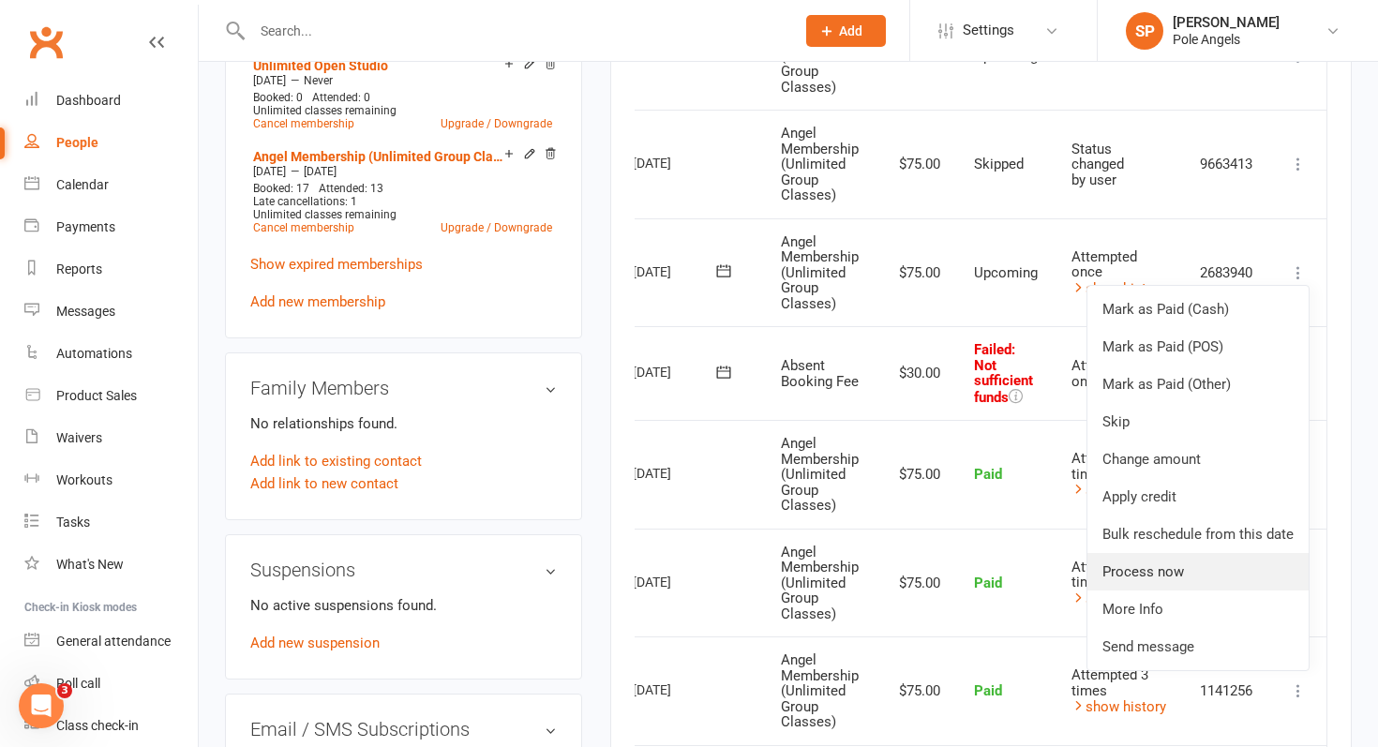
click at [1134, 572] on link "Process now" at bounding box center [1197, 571] width 221 height 37
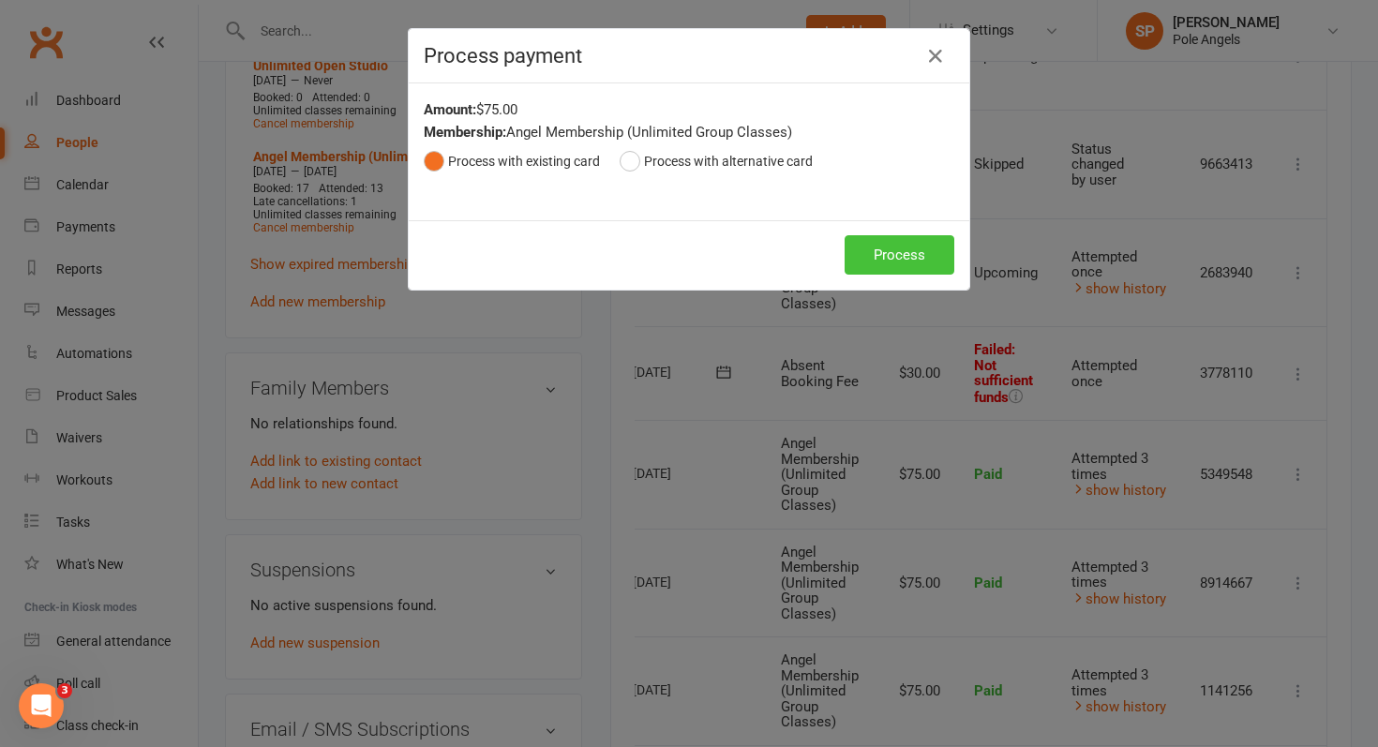
click at [928, 254] on button "Process" at bounding box center [899, 254] width 110 height 39
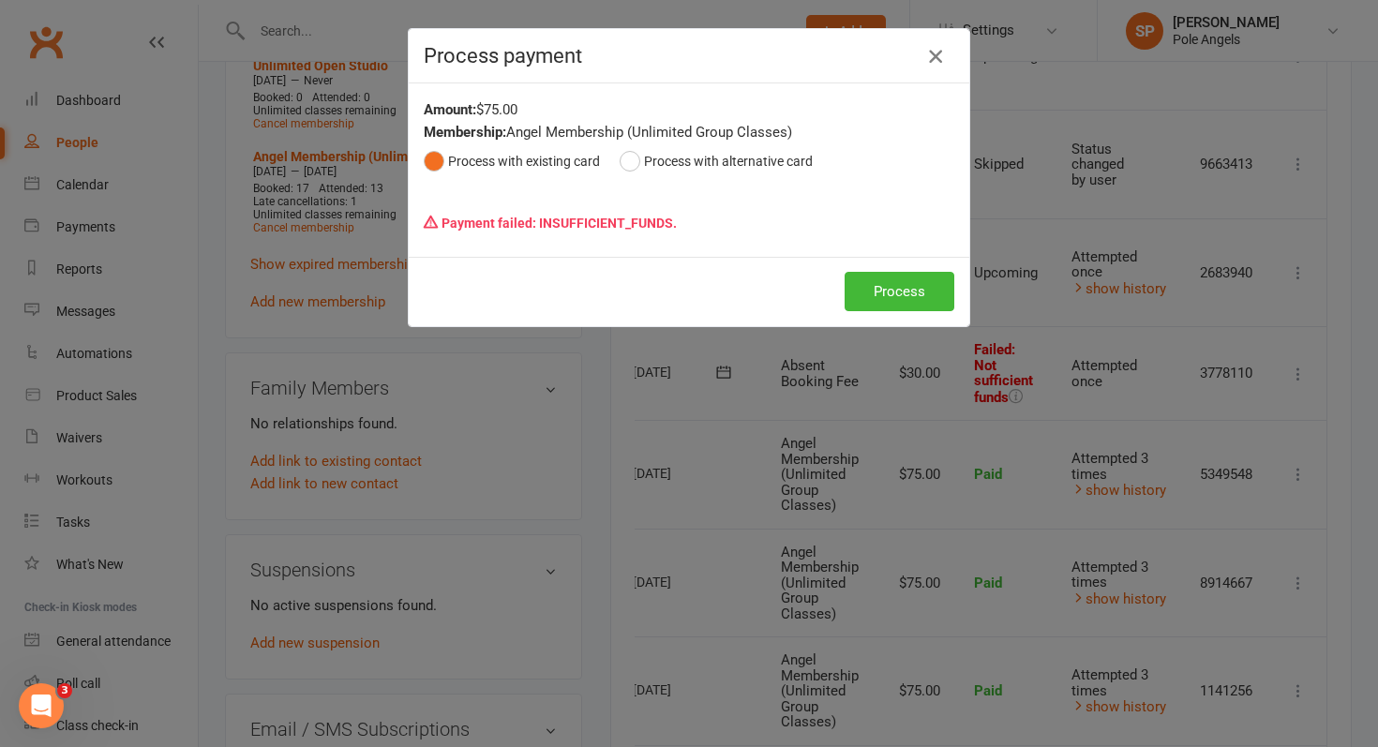
click at [940, 55] on icon "button" at bounding box center [935, 56] width 22 height 22
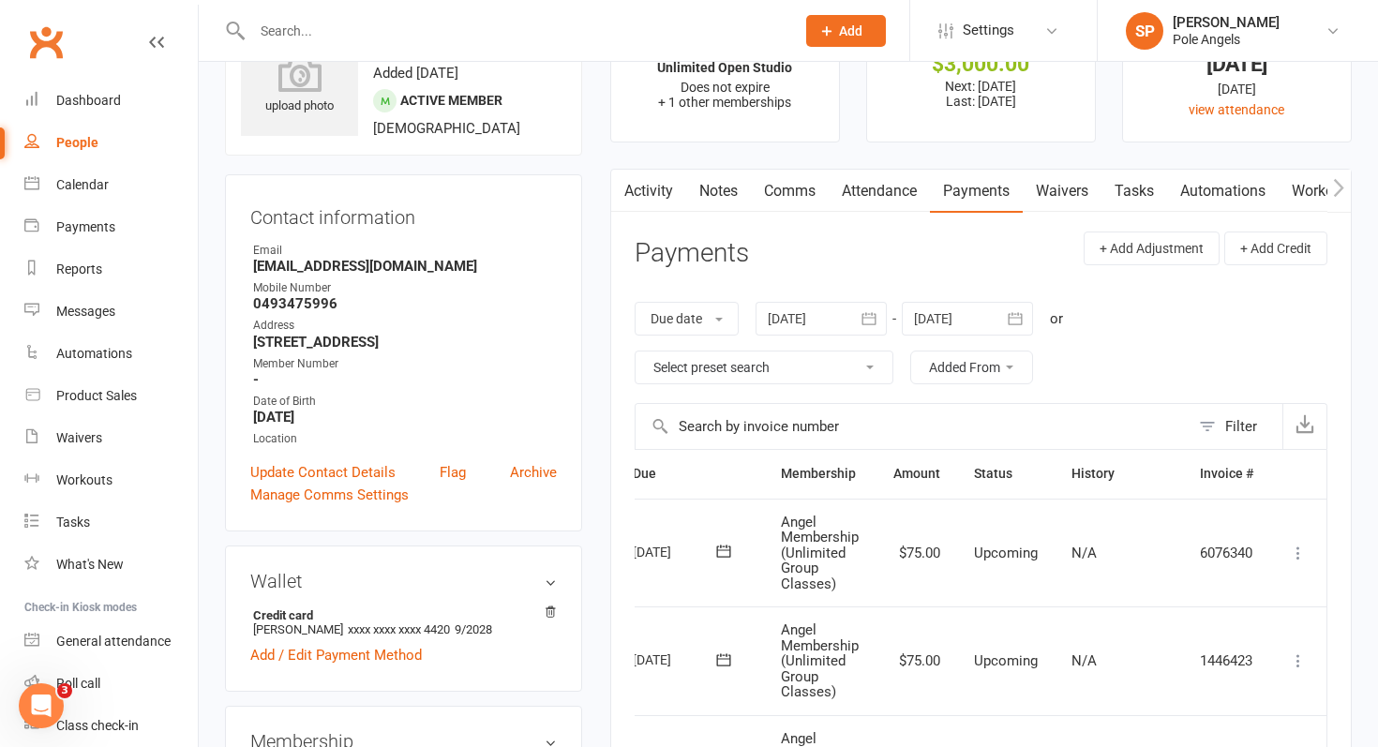
scroll to position [0, 0]
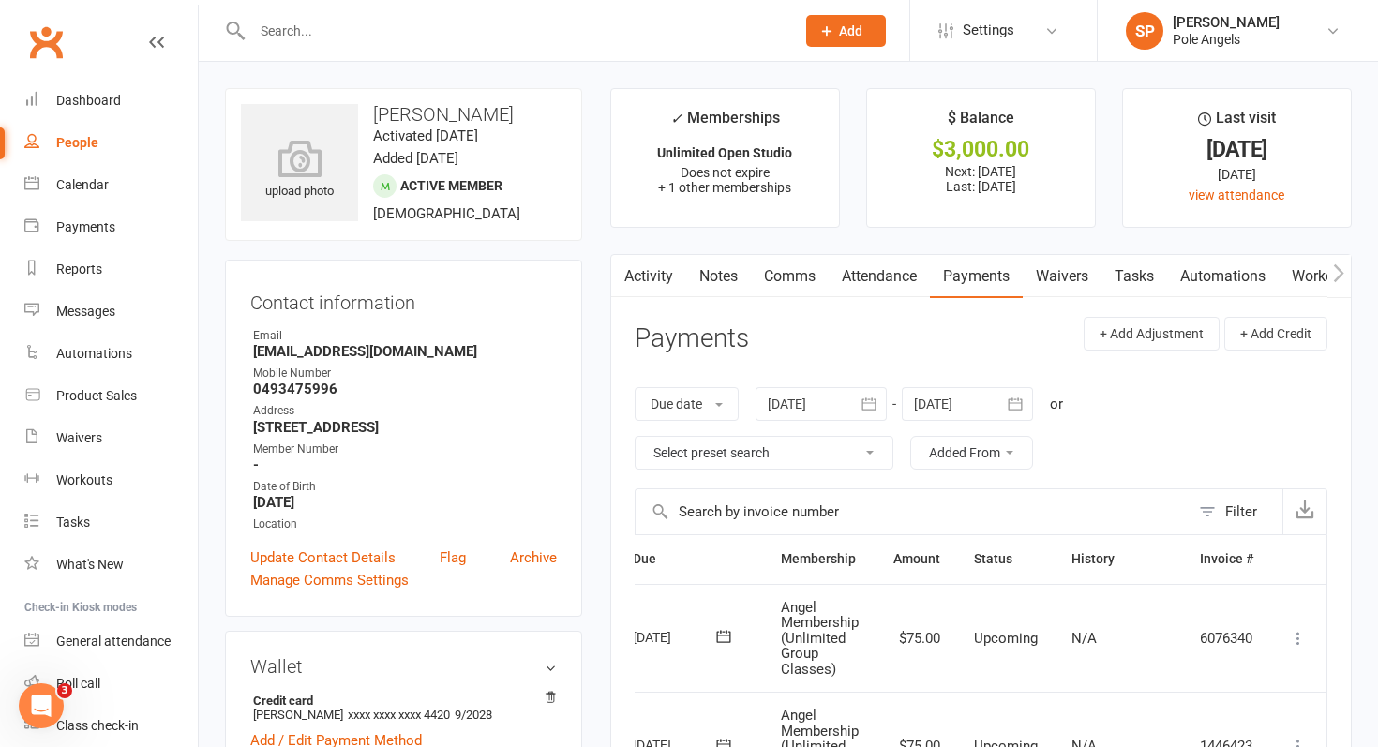
click at [792, 287] on link "Comms" at bounding box center [790, 276] width 78 height 43
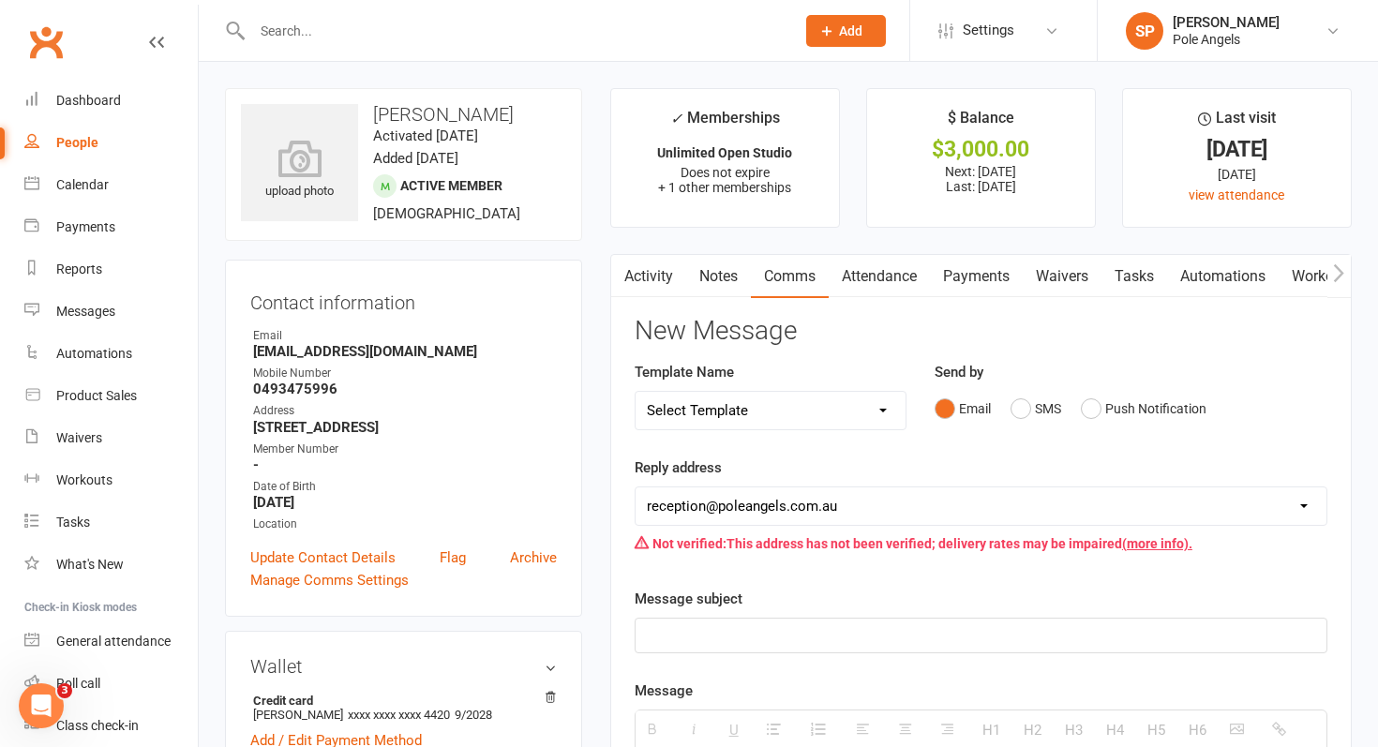
click at [807, 409] on select "Select Template [Email] Confirmation of Class Booking [SMS] Missed you in class…" at bounding box center [770, 410] width 271 height 37
select select "4"
click at [635, 392] on select "Select Template [Email] Confirmation of Class Booking [SMS] Missed you in class…" at bounding box center [770, 410] width 271 height 37
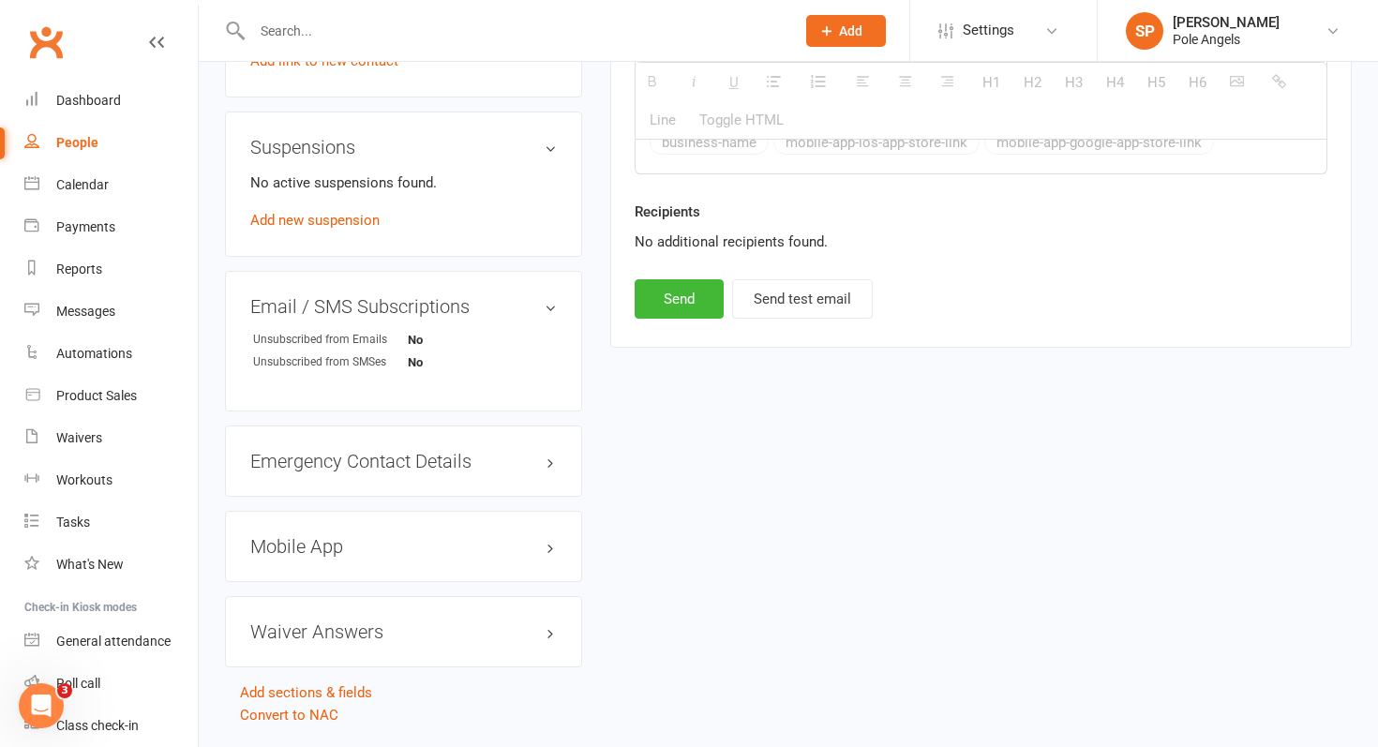
scroll to position [1225, 0]
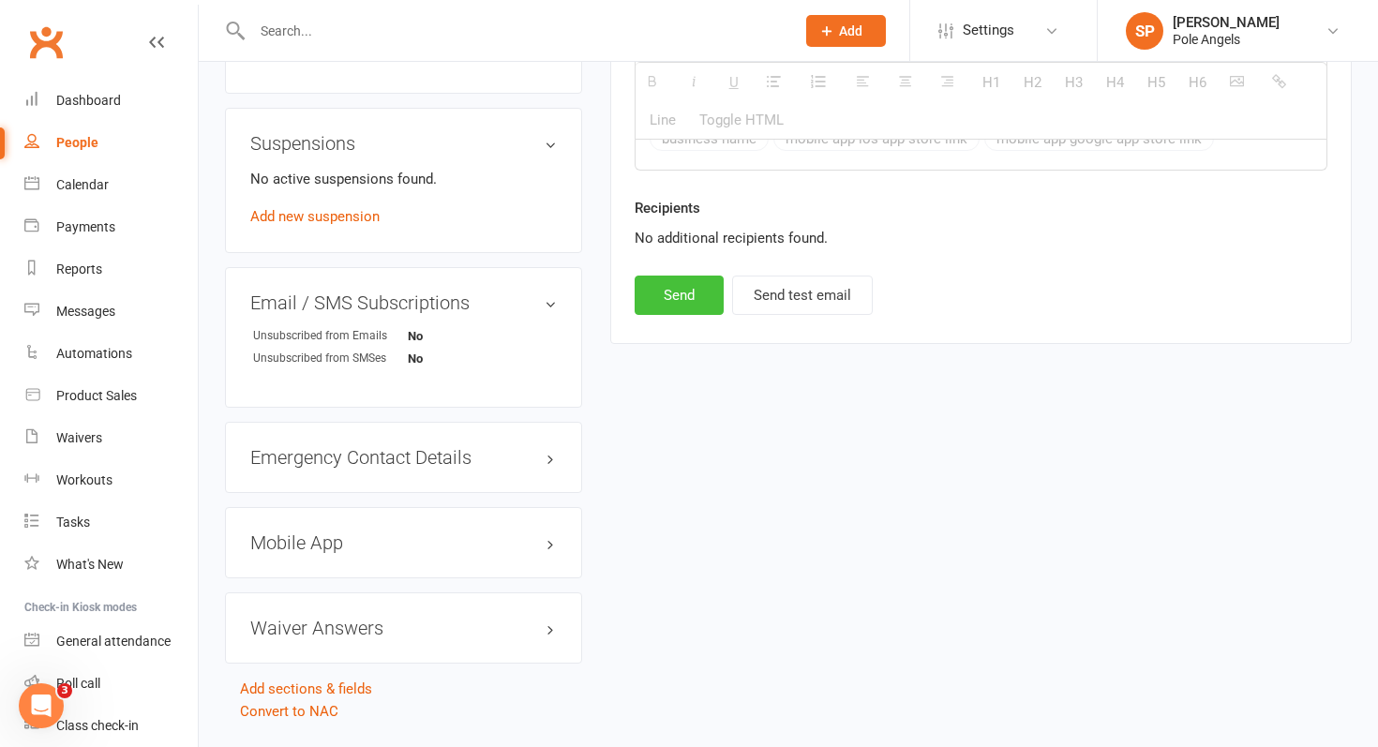
click at [674, 276] on button "Send" at bounding box center [678, 295] width 89 height 39
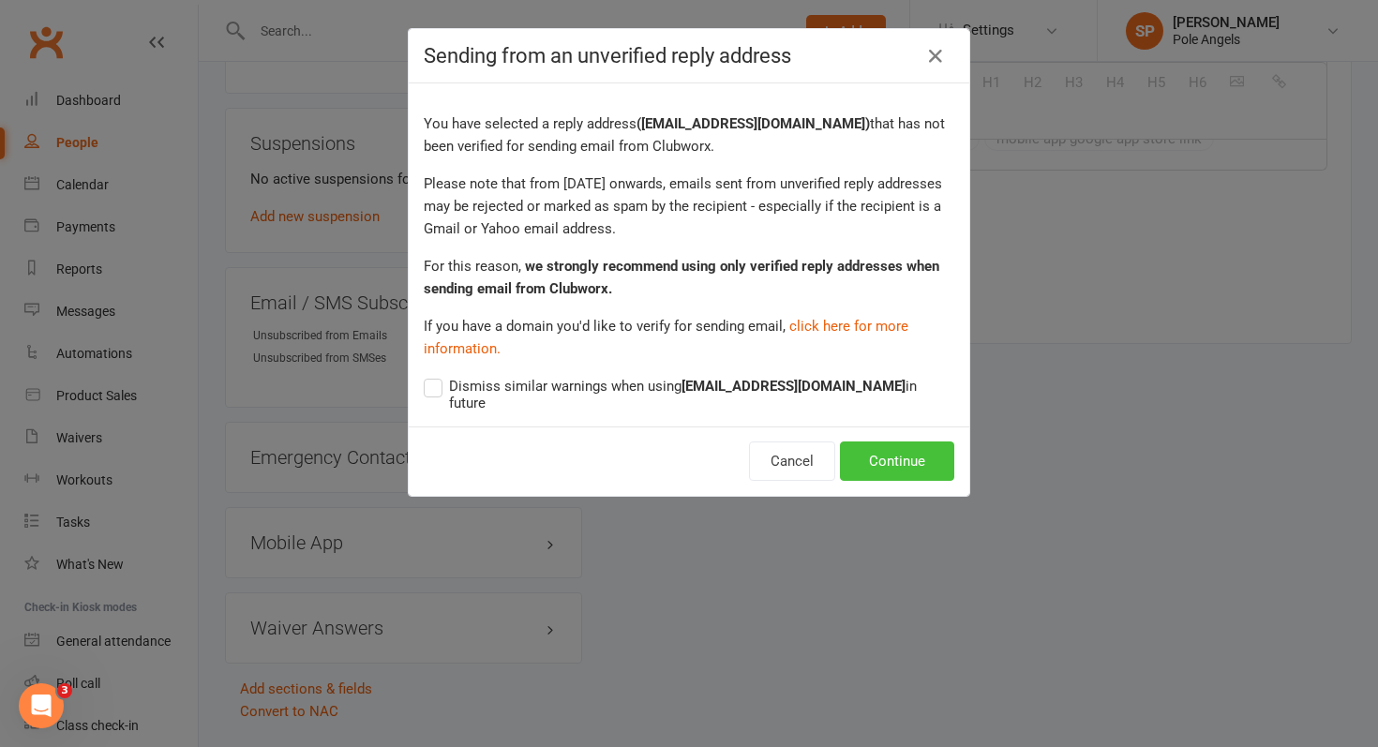
click at [929, 441] on button "Continue" at bounding box center [897, 460] width 114 height 39
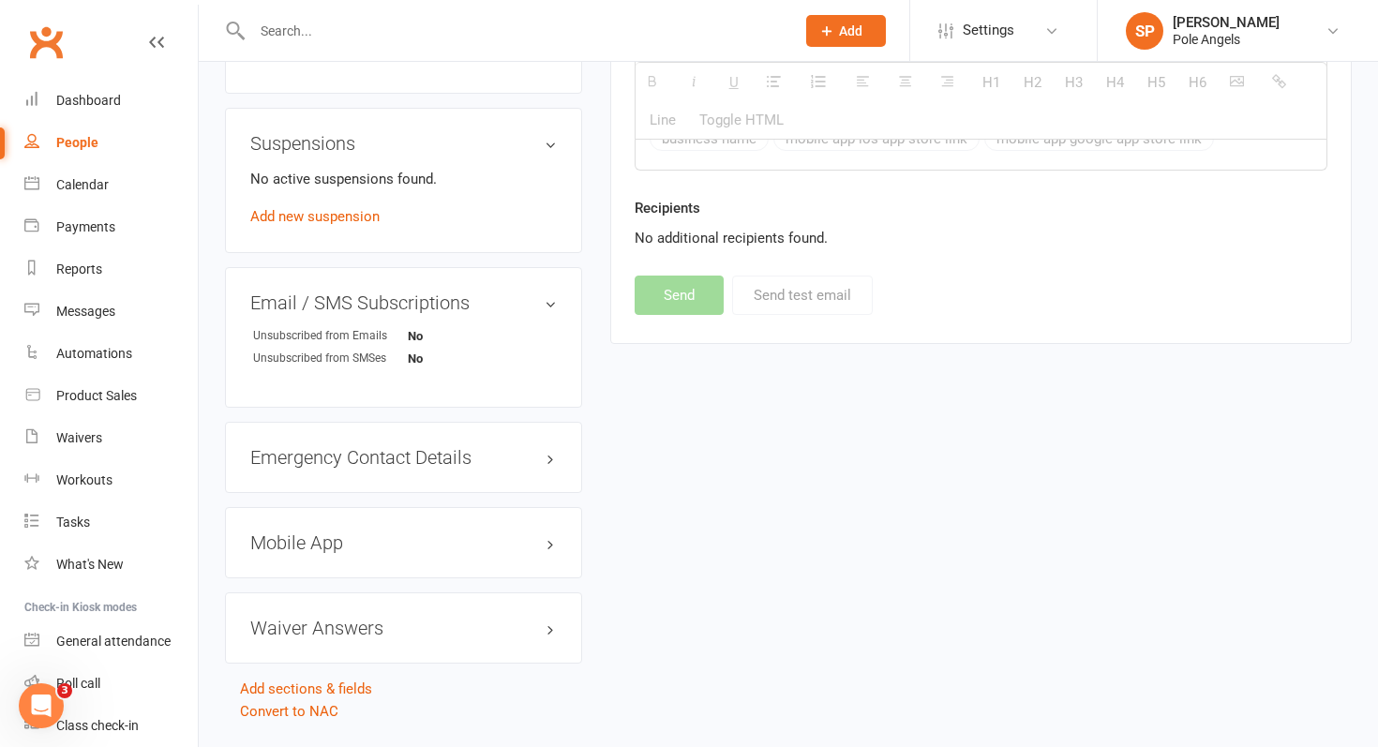
select select
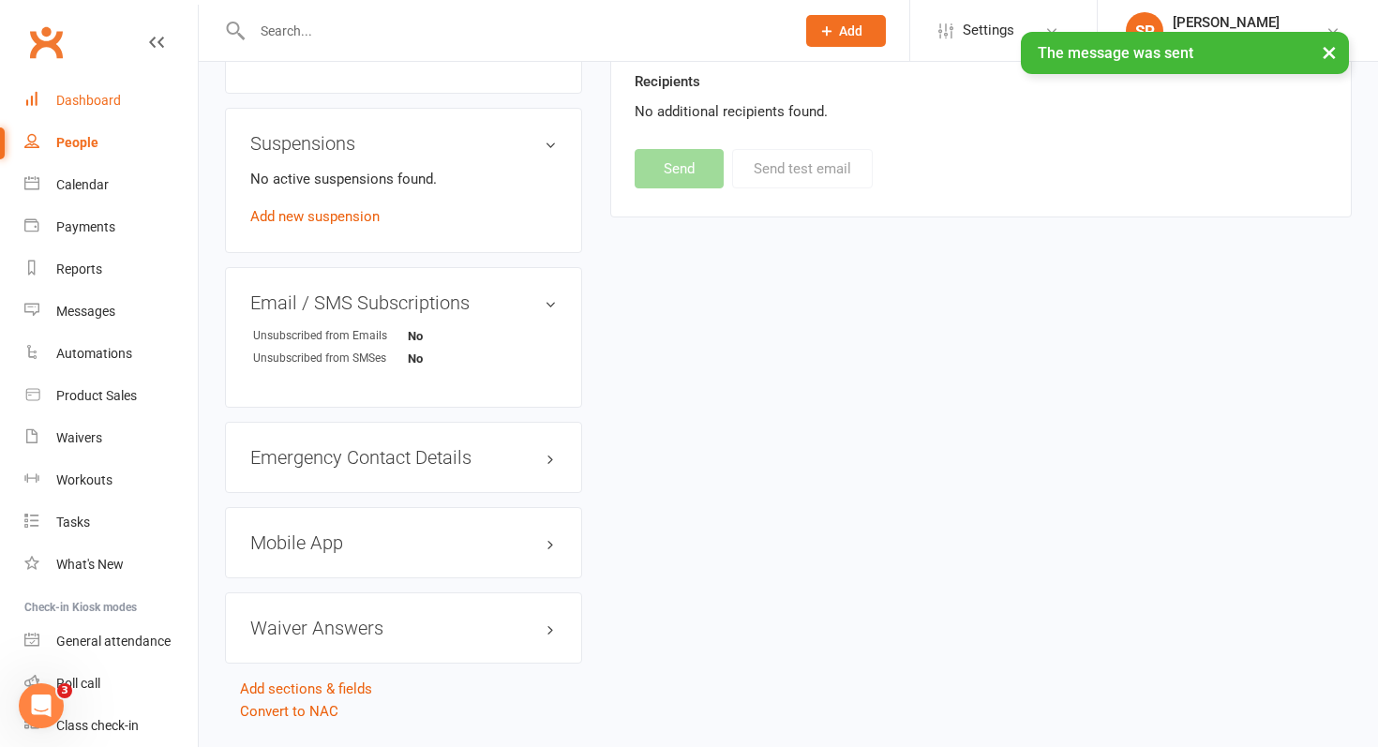
click at [86, 108] on link "Dashboard" at bounding box center [110, 101] width 173 height 42
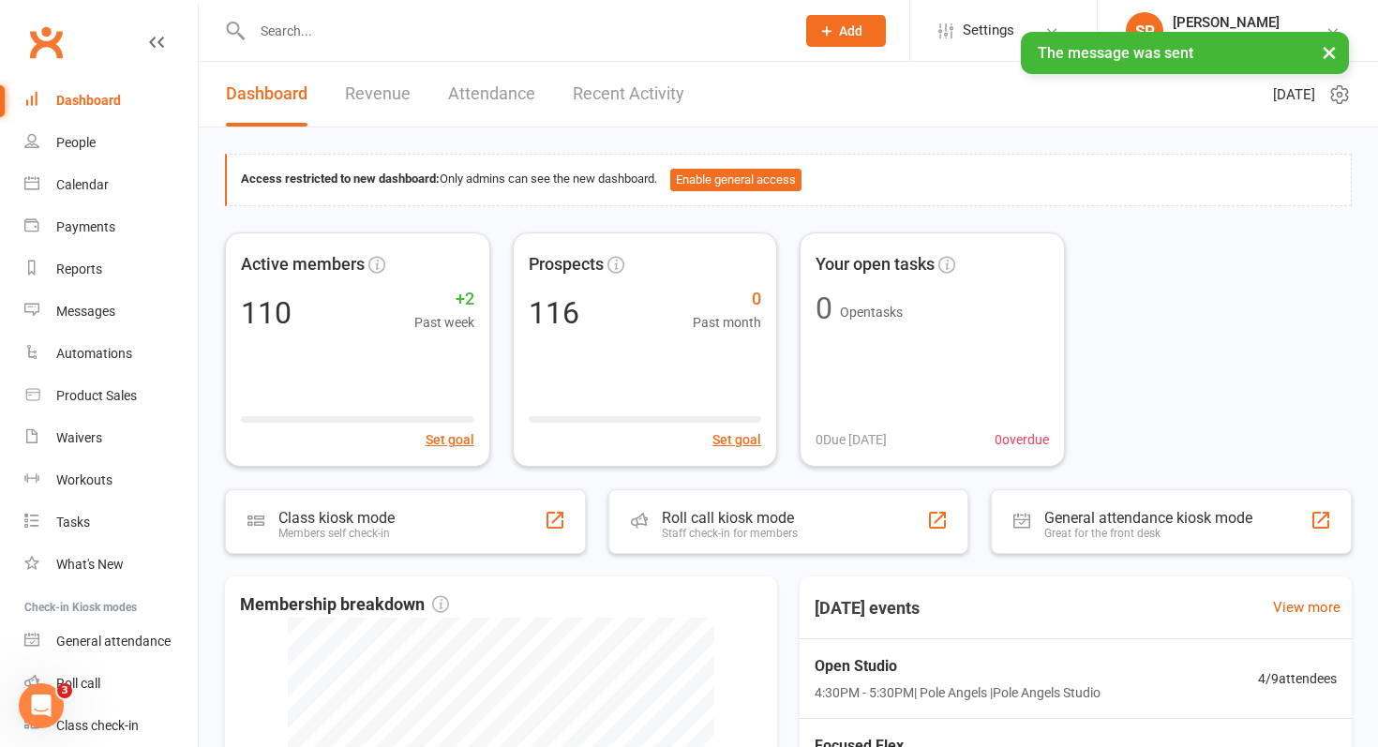
click at [86, 108] on link "Dashboard" at bounding box center [110, 101] width 173 height 42
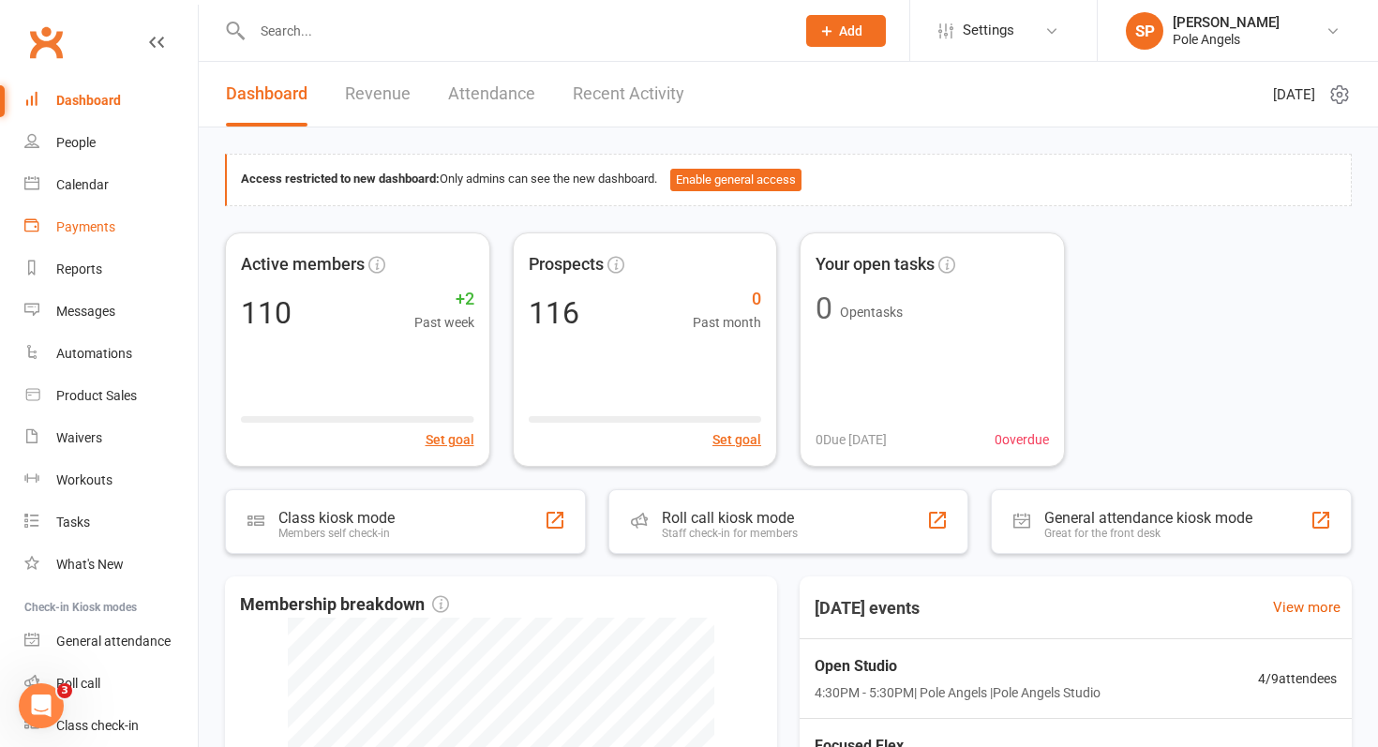
click at [99, 228] on div "Payments" at bounding box center [85, 226] width 59 height 15
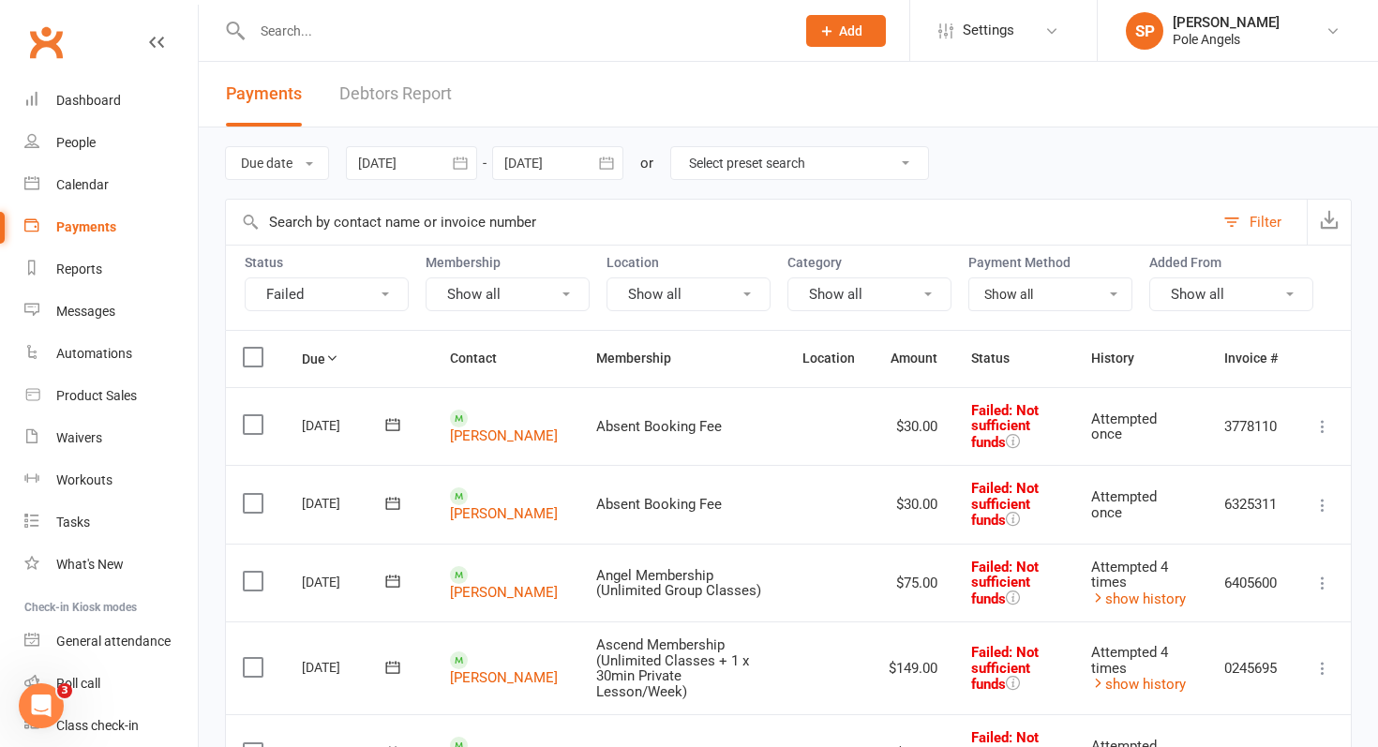
click at [723, 163] on select "Select preset search All failures All skipped payments All pending payments Suc…" at bounding box center [799, 163] width 257 height 32
select select "2"
click at [674, 147] on select "Select preset search All failures All skipped payments All pending payments Suc…" at bounding box center [799, 163] width 257 height 32
type input "[DATE]"
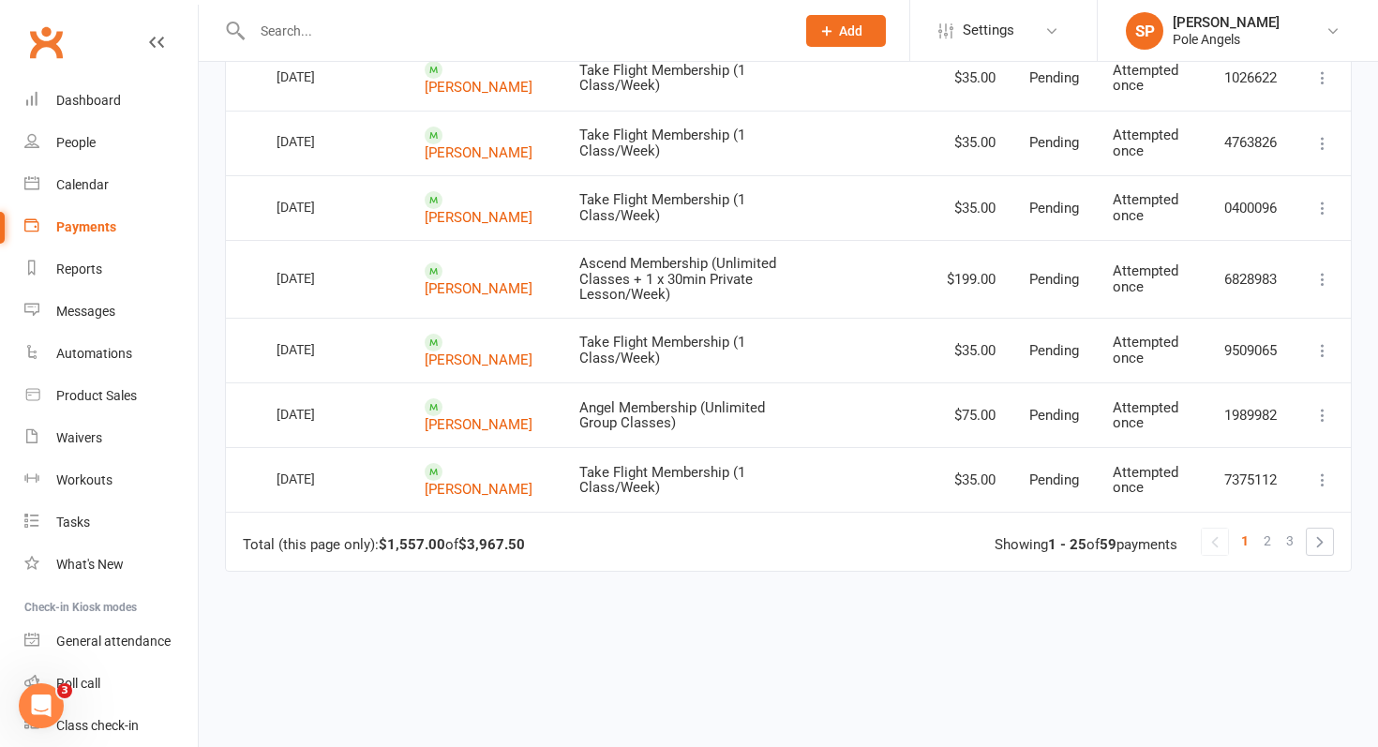
scroll to position [1612, 0]
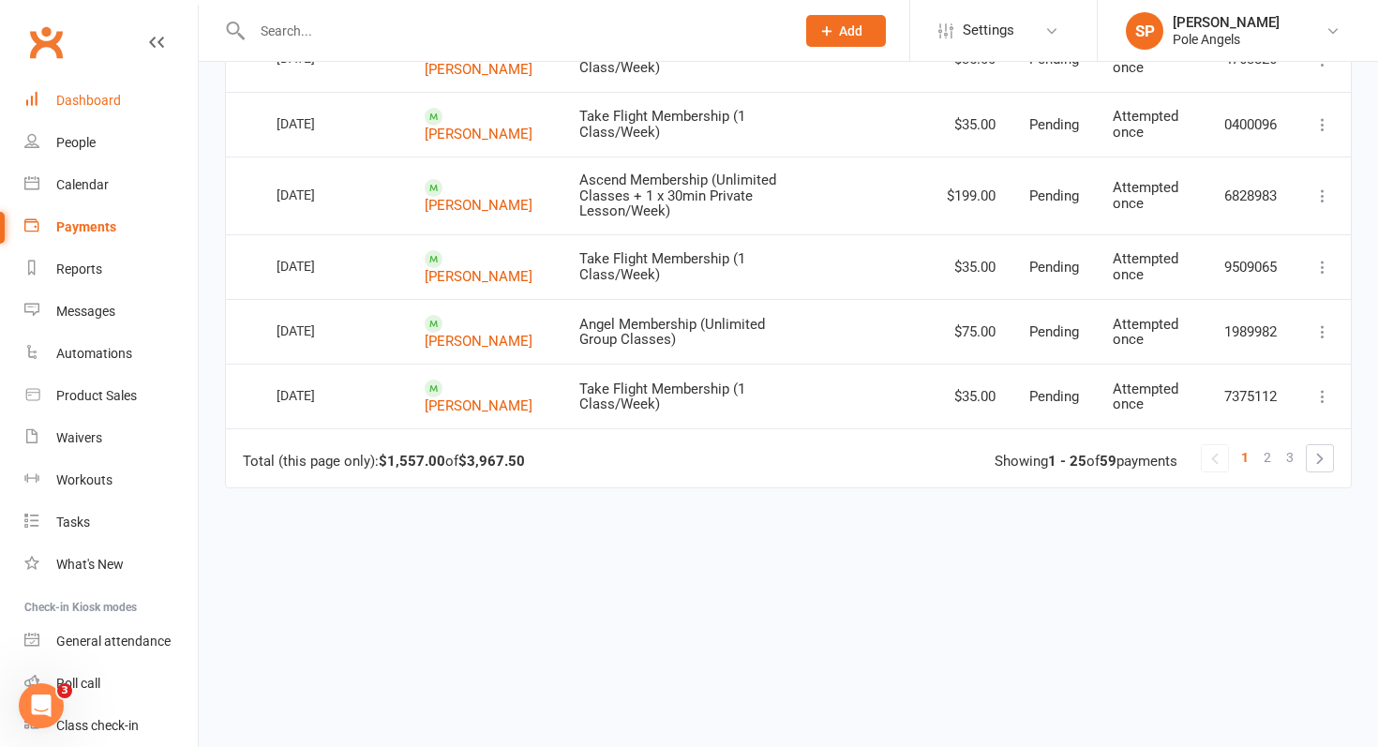
click at [97, 108] on div "Dashboard" at bounding box center [88, 100] width 65 height 15
